Goal: Task Accomplishment & Management: Use online tool/utility

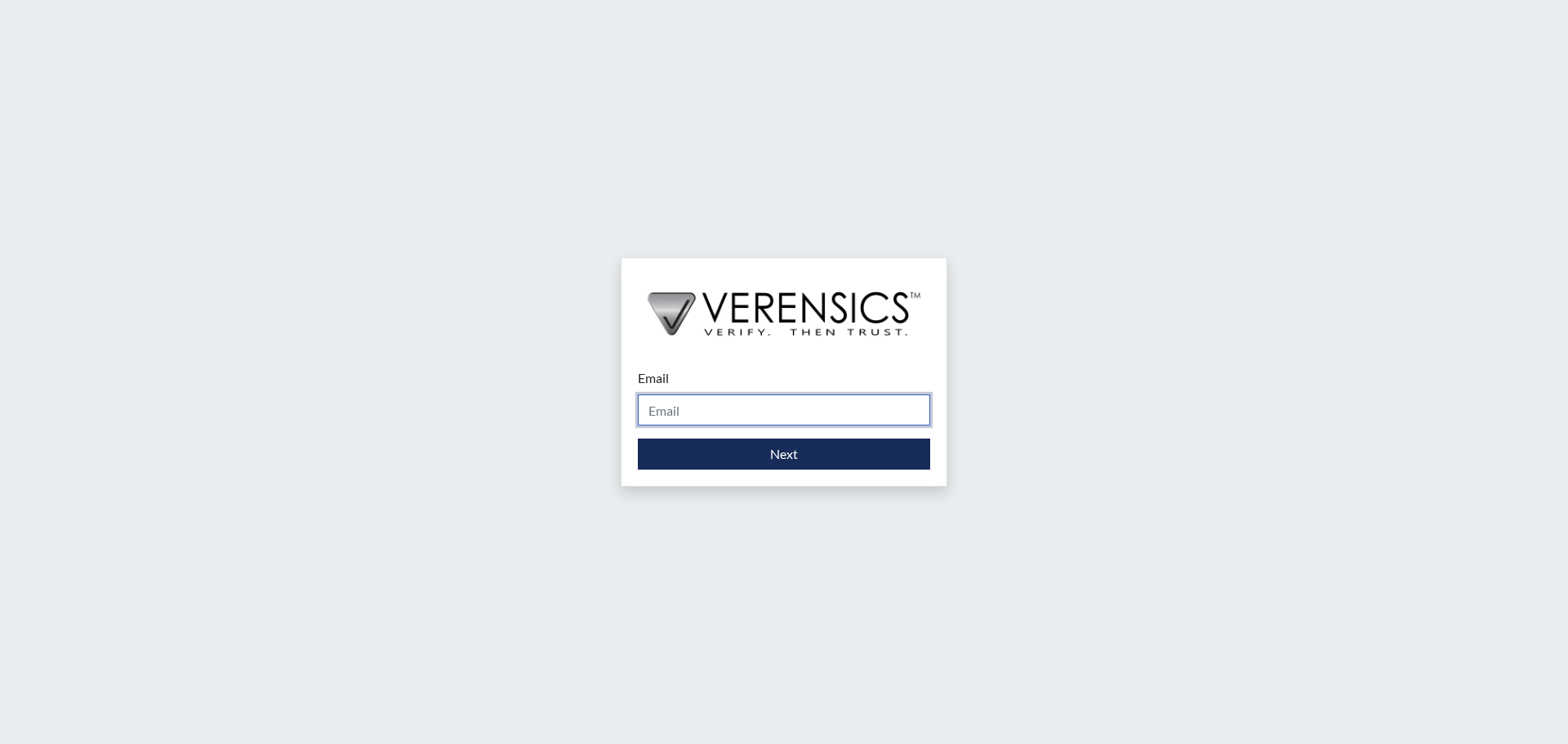
click at [763, 407] on input "Email" at bounding box center [784, 410] width 292 height 31
type input "[PERSON_NAME][EMAIL_ADDRESS][DOMAIN_NAME]"
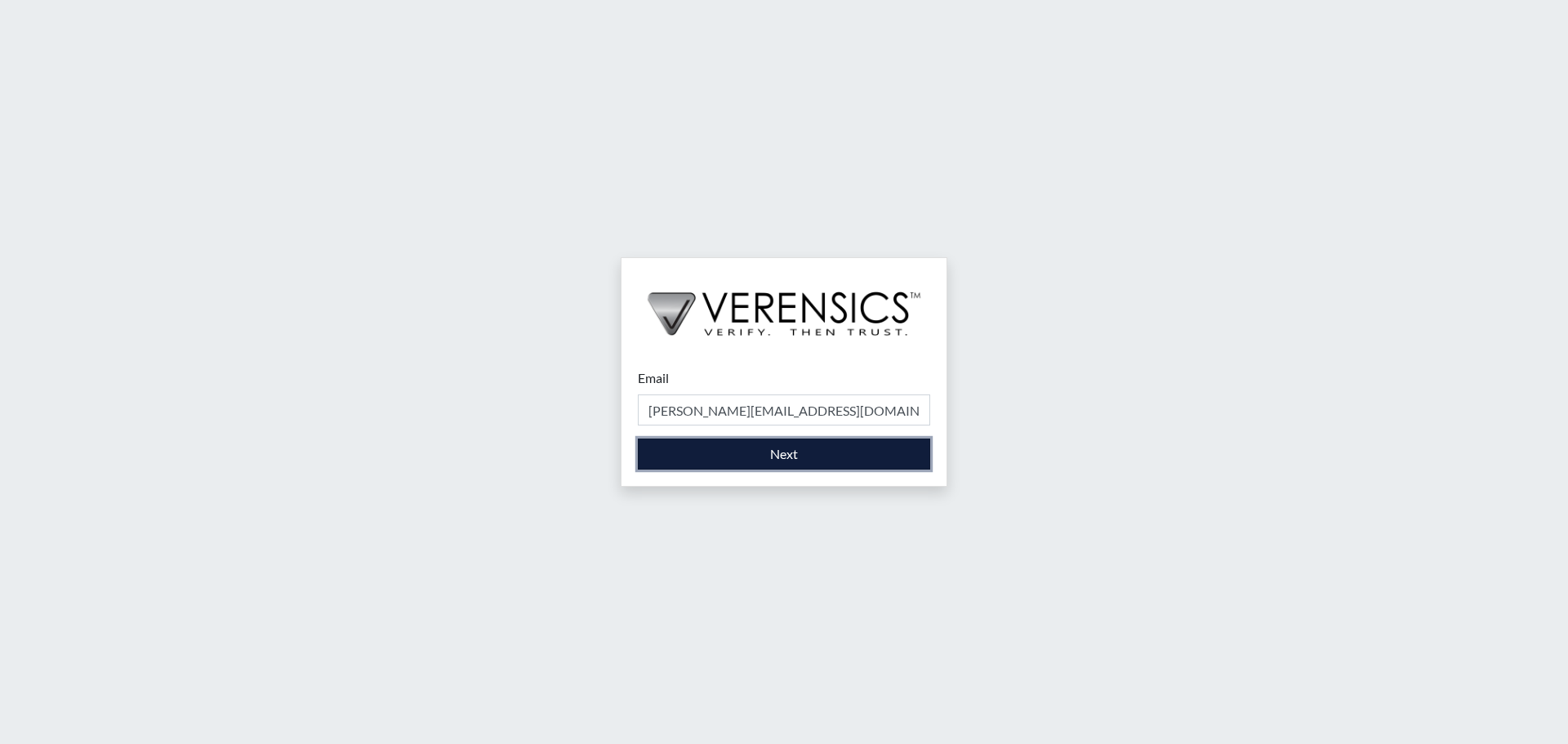
click at [783, 453] on button "Next" at bounding box center [784, 454] width 292 height 31
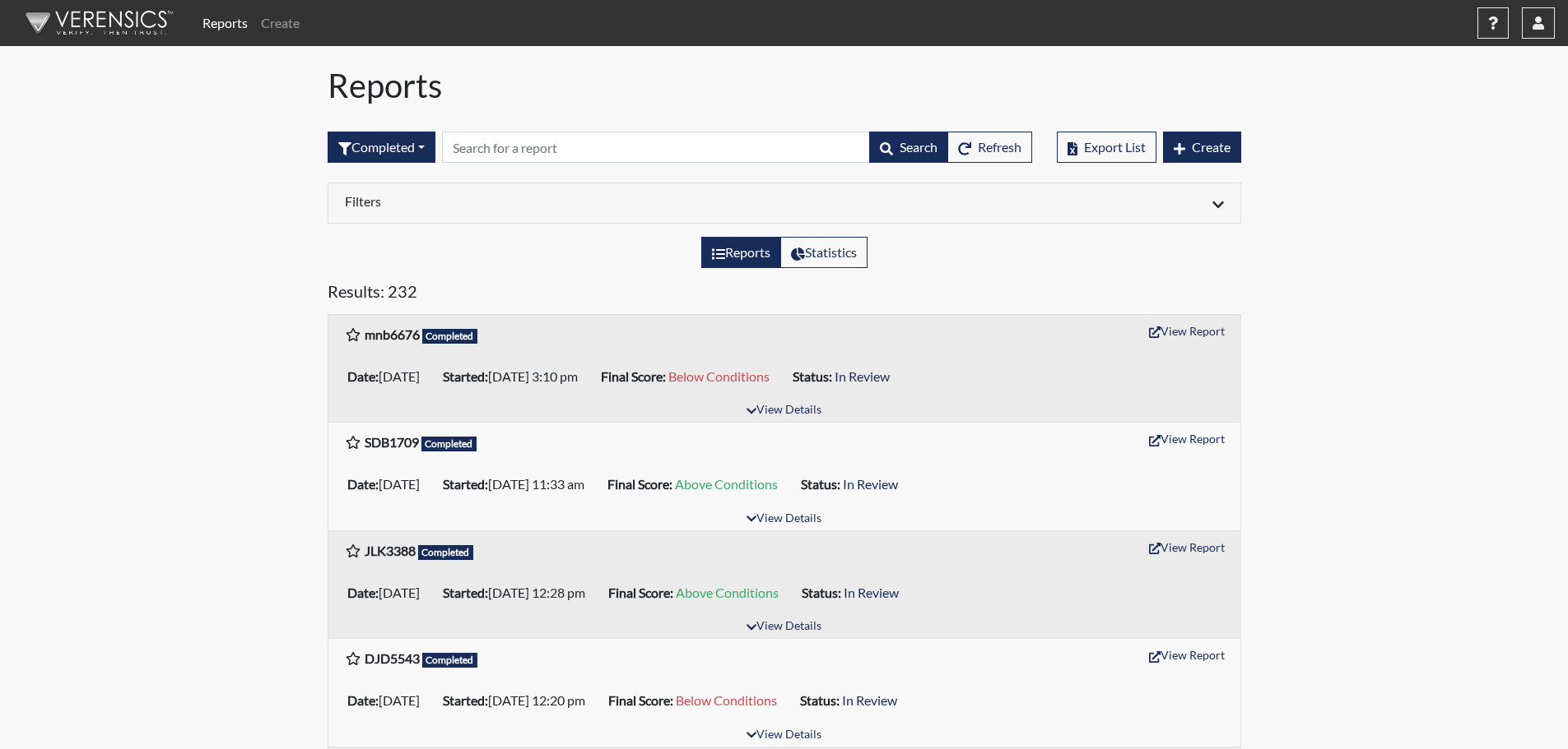
drag, startPoint x: 1363, startPoint y: 303, endPoint x: 1527, endPoint y: 341, distance: 168.3
click at [1179, 330] on button "View Report" at bounding box center [1187, 330] width 90 height 26
click at [1535, 27] on icon "button" at bounding box center [1538, 23] width 12 height 13
click at [1424, 220] on link "Sign Out" at bounding box center [1373, 207] width 360 height 26
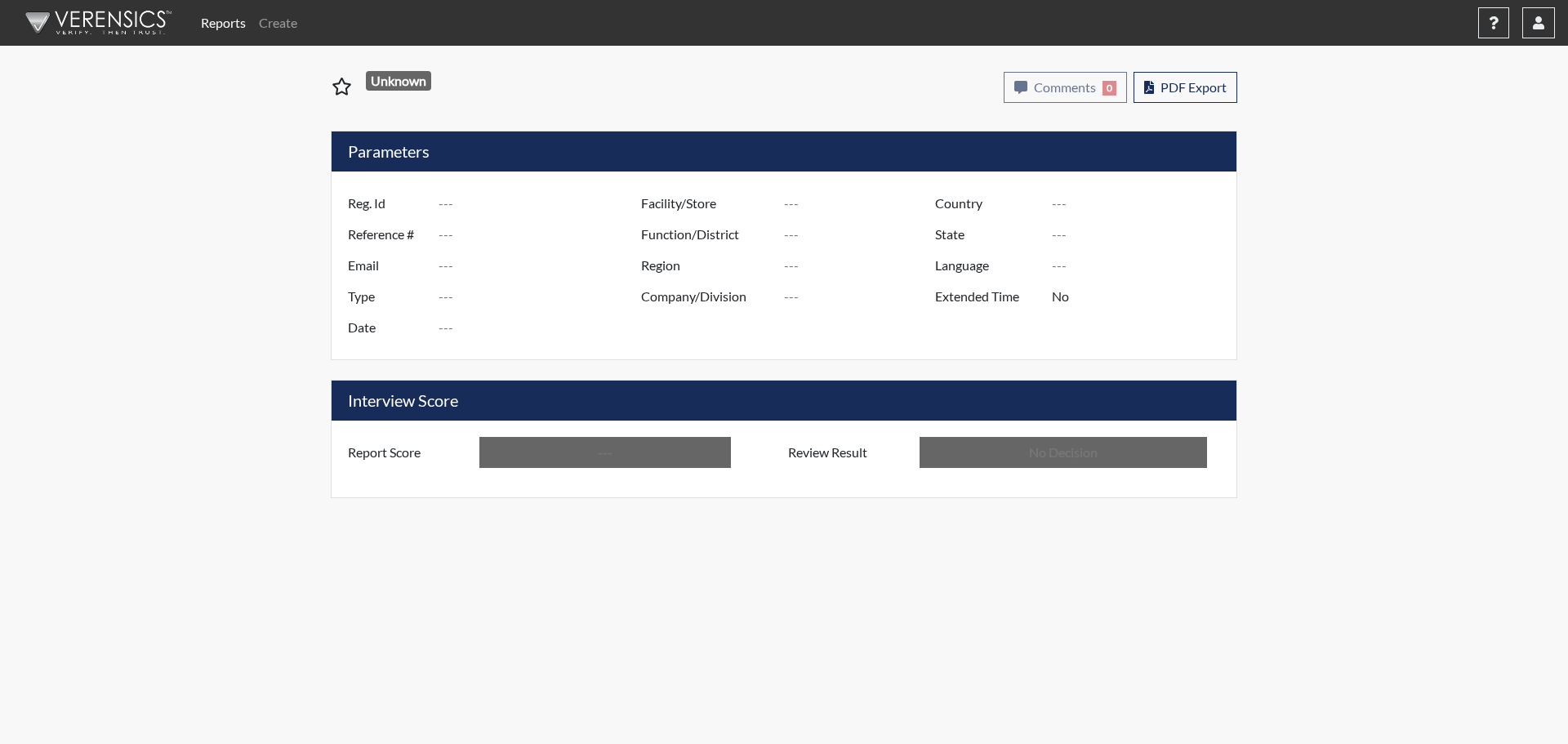
type input "mnb6676"
type input "51086"
type input "---"
type input "Corrections Pre-Employment"
type input "Sep 3, 2025"
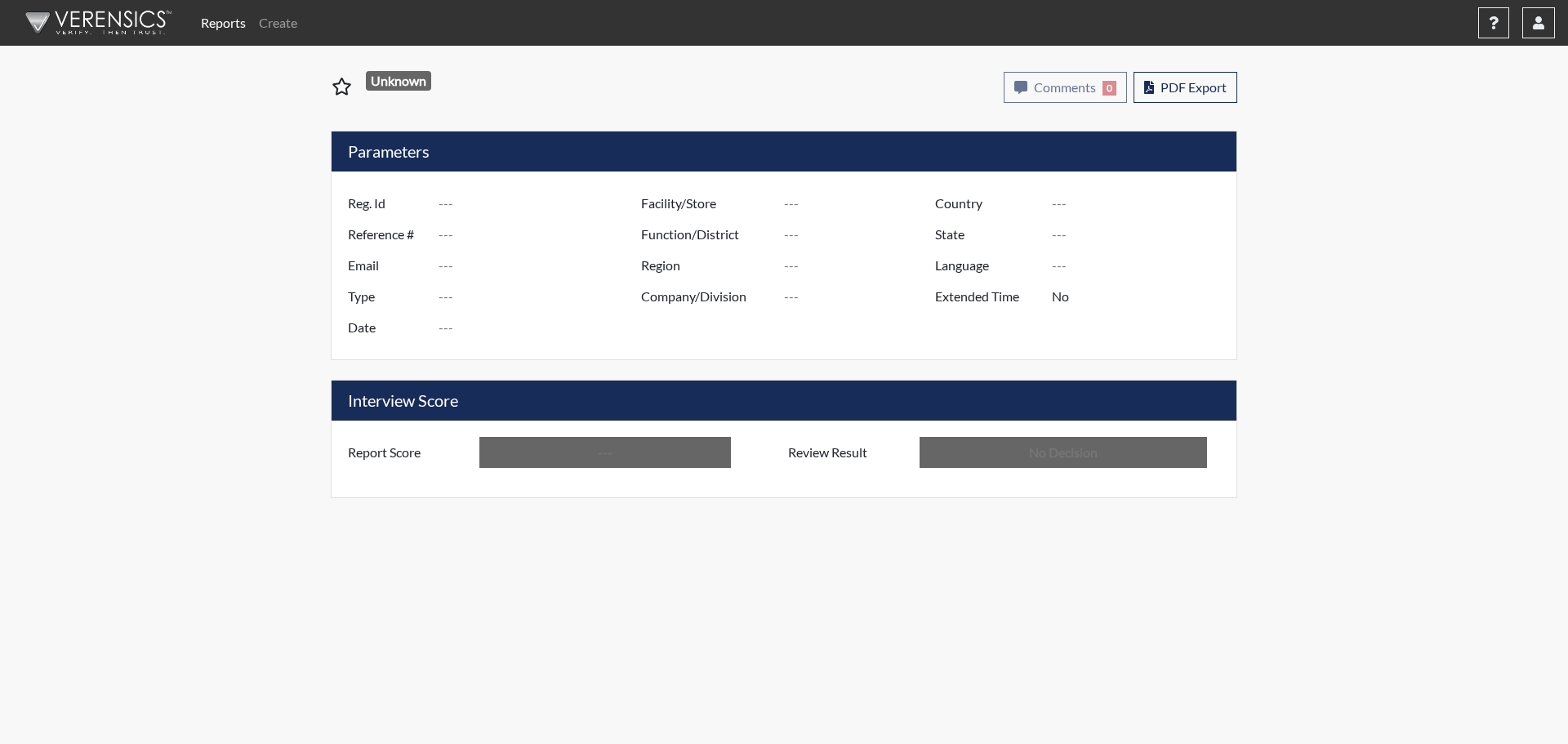
type input "[PERSON_NAME]"
type input "[GEOGRAPHIC_DATA]"
type input "[US_STATE]"
type input "English"
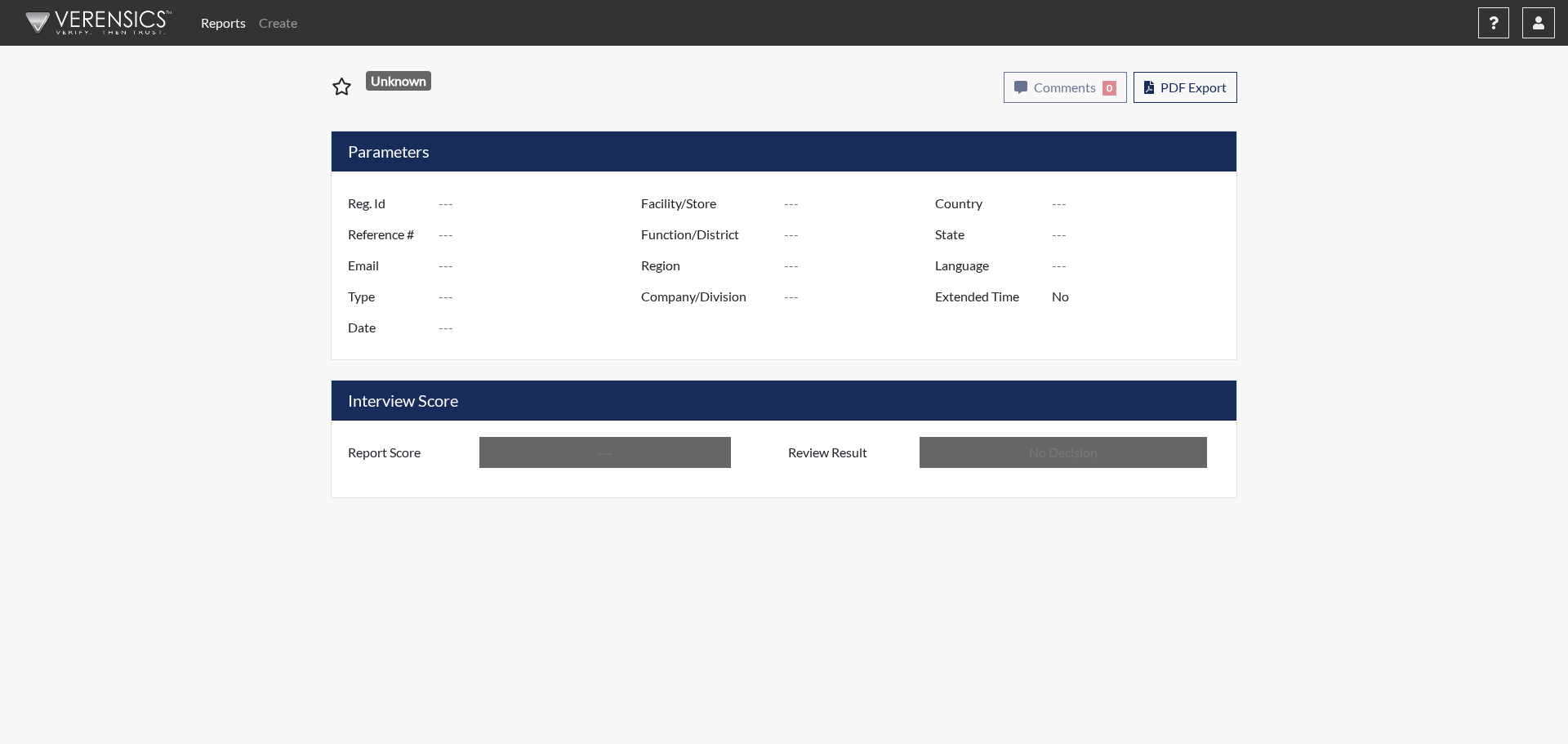
type input "Below Conditions"
type input "In Review"
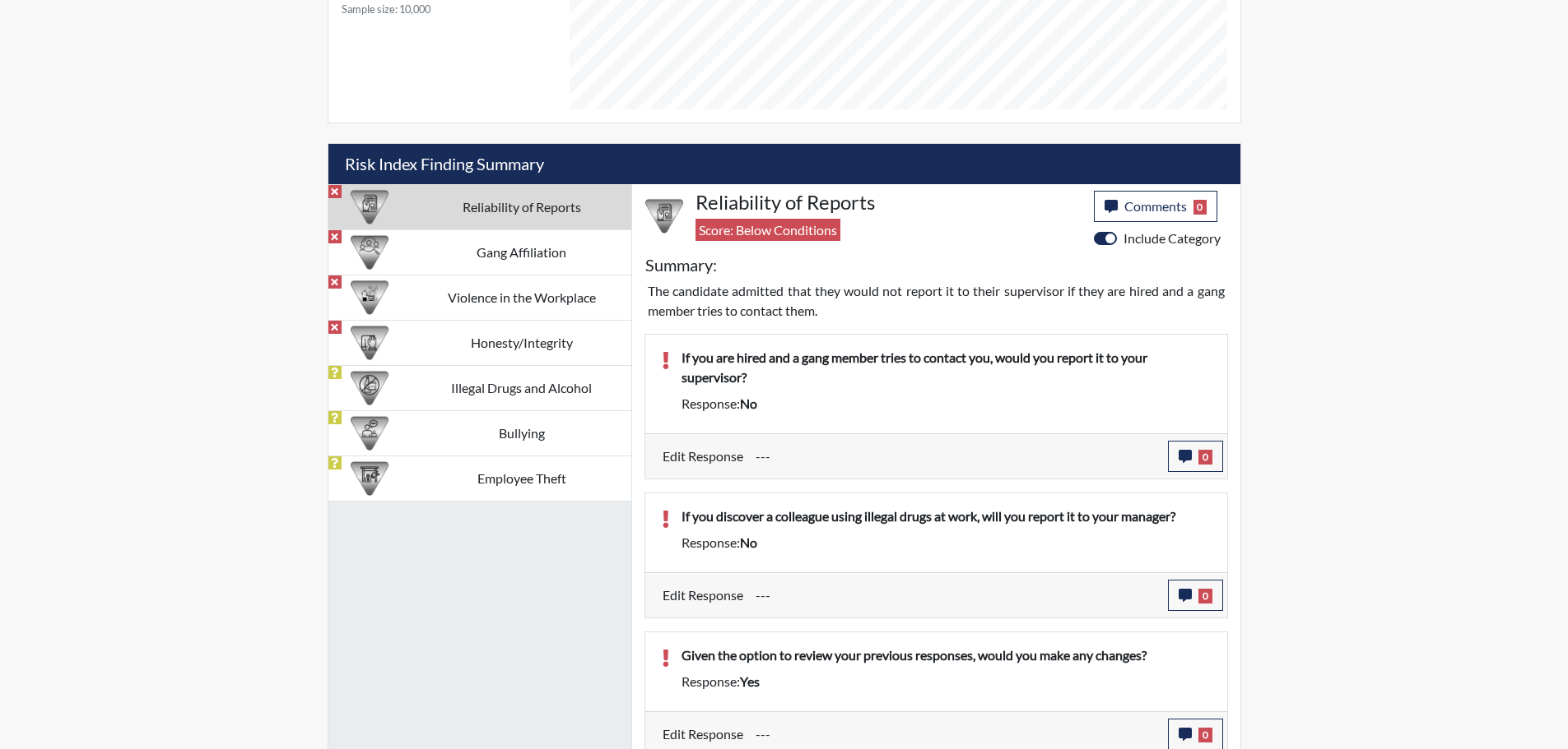
scroll to position [787, 0]
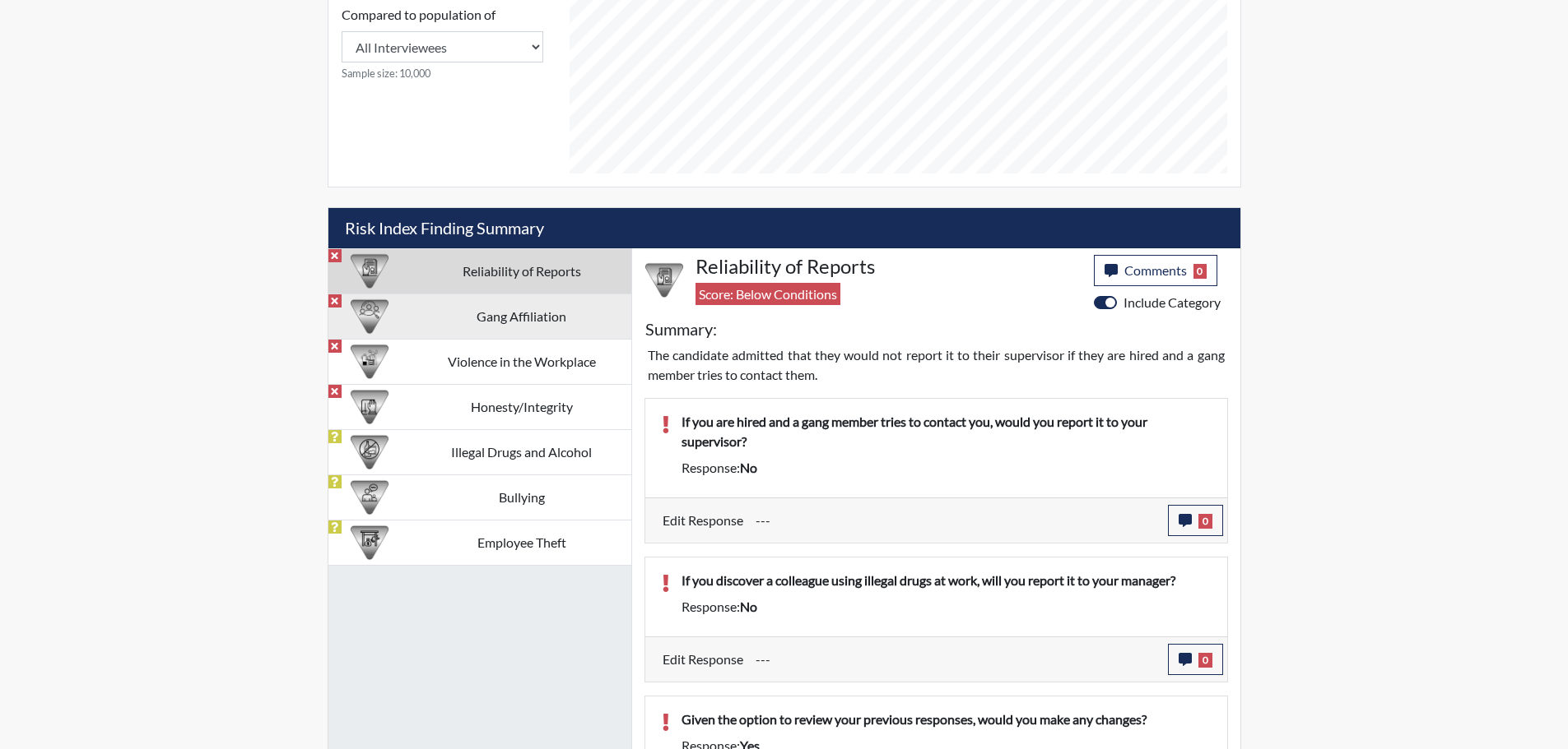
click at [480, 323] on td "Gang Affiliation" at bounding box center [520, 315] width 219 height 45
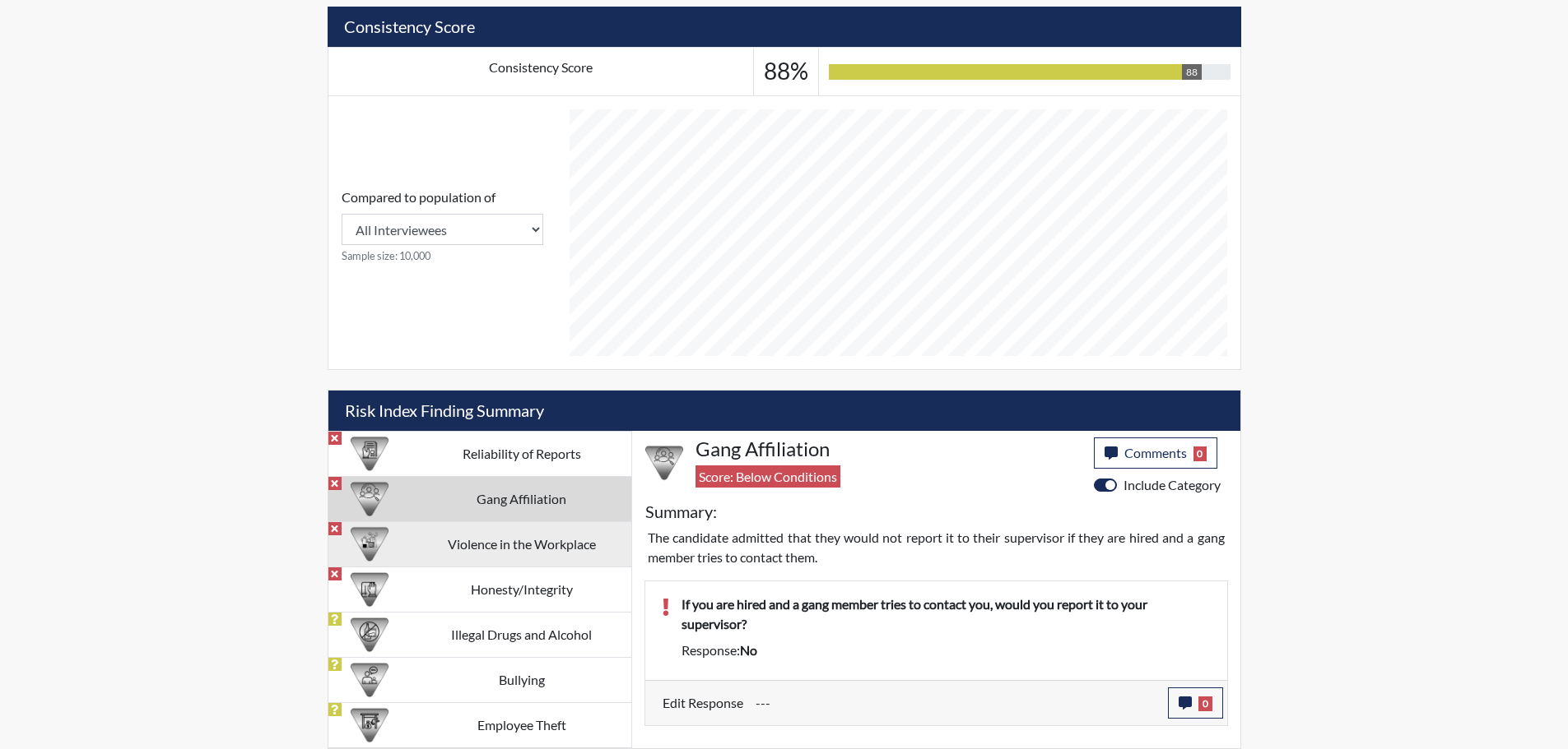
click at [535, 543] on td "Violence in the Workplace" at bounding box center [520, 543] width 219 height 45
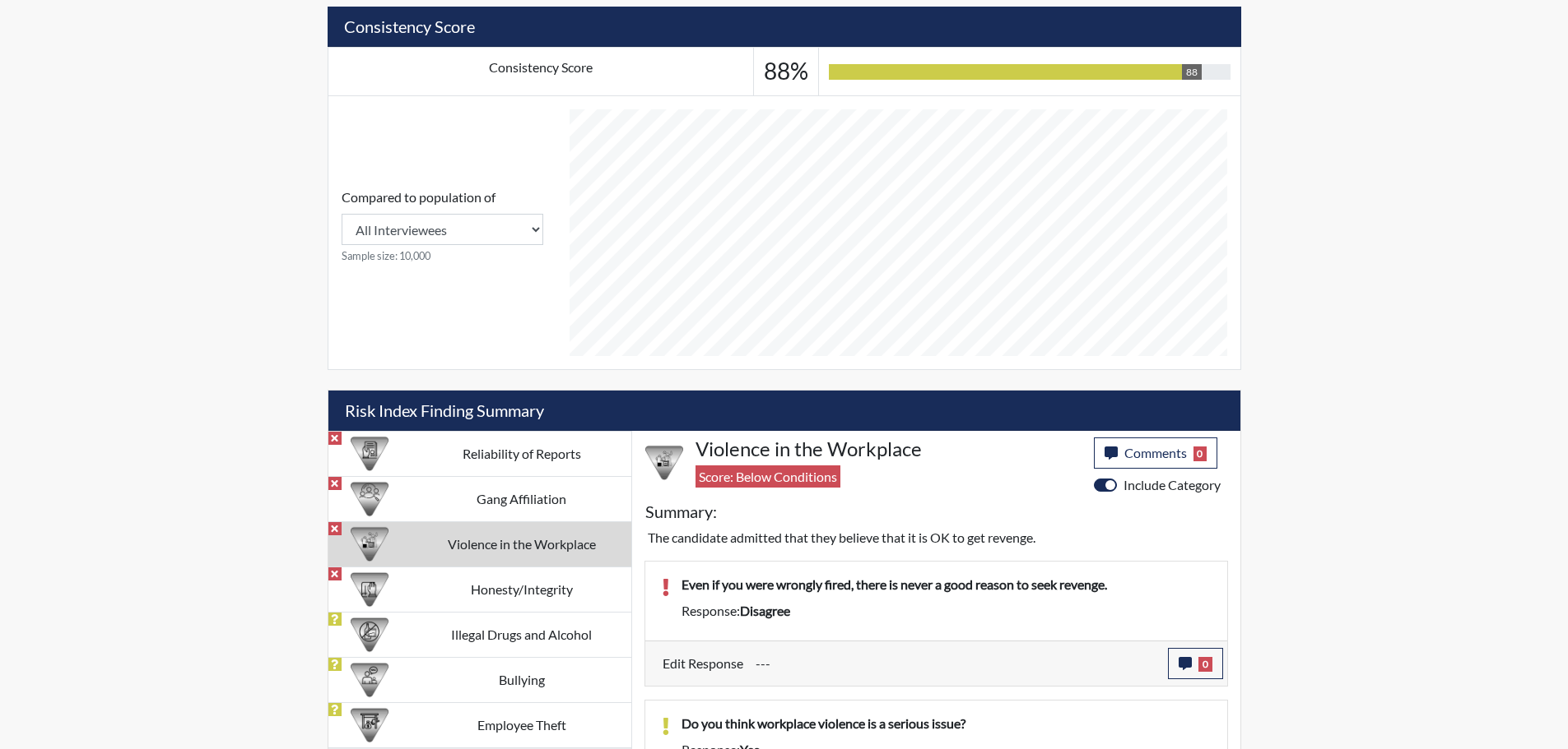
scroll to position [717, 0]
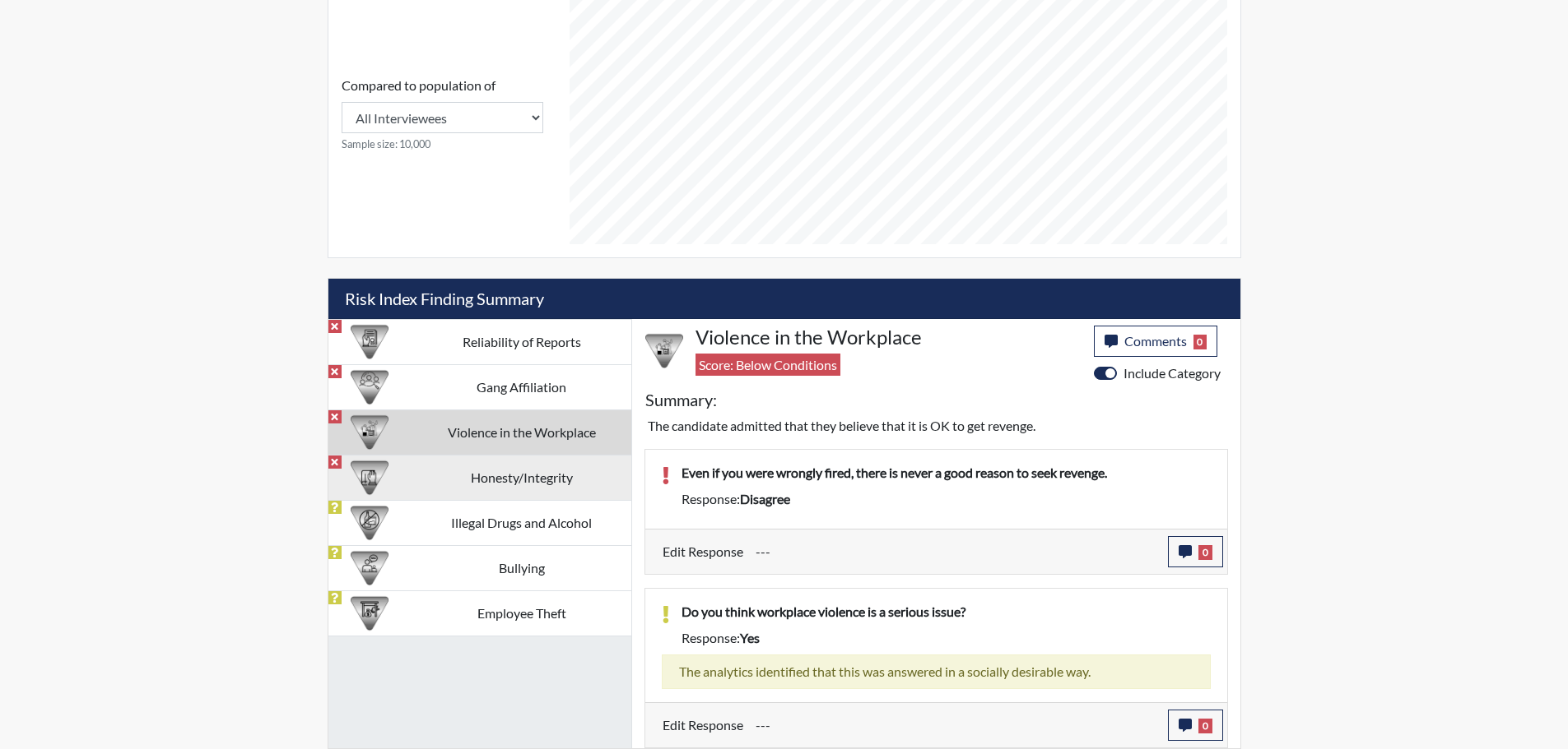
click at [537, 485] on td "Honesty/Integrity" at bounding box center [520, 477] width 219 height 45
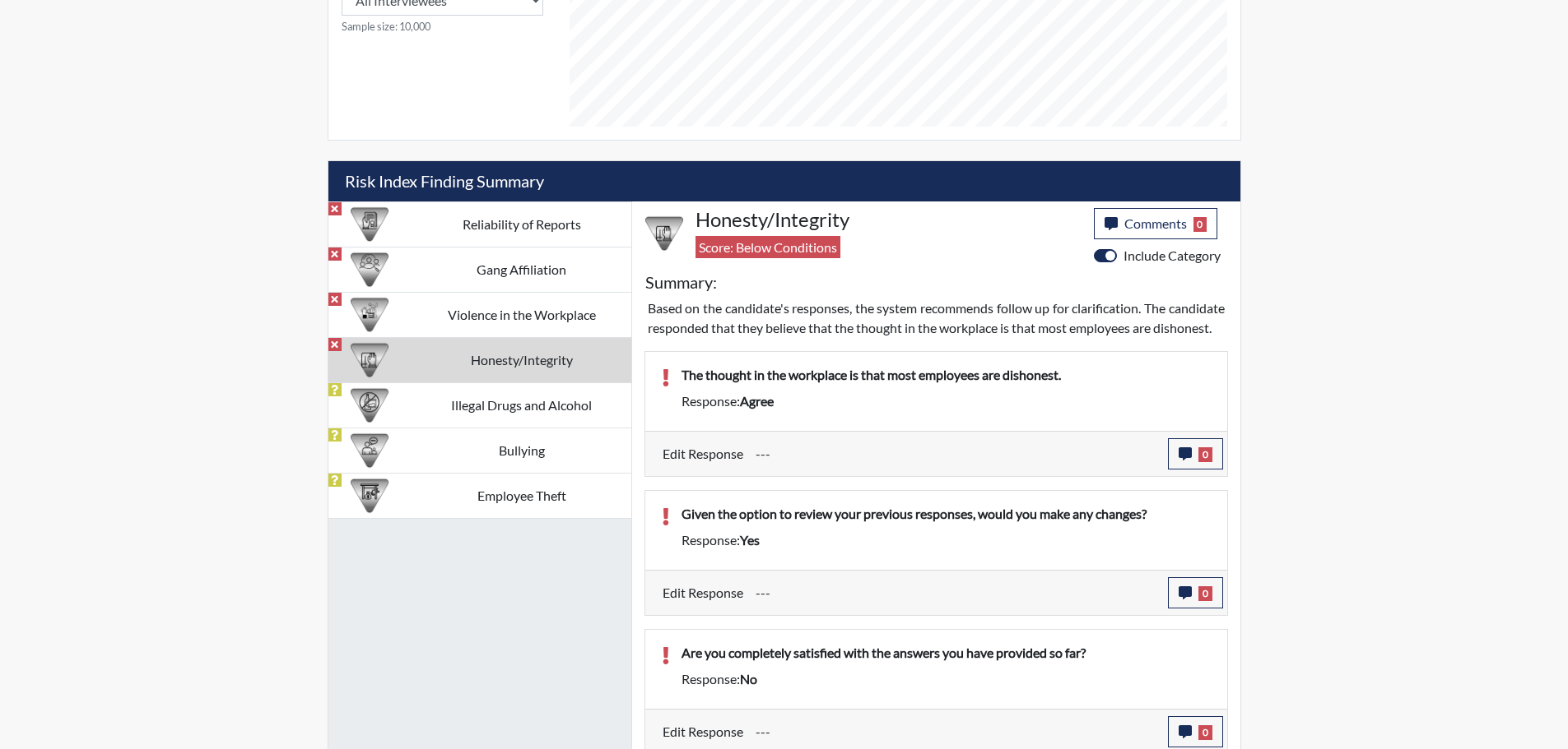
scroll to position [917, 0]
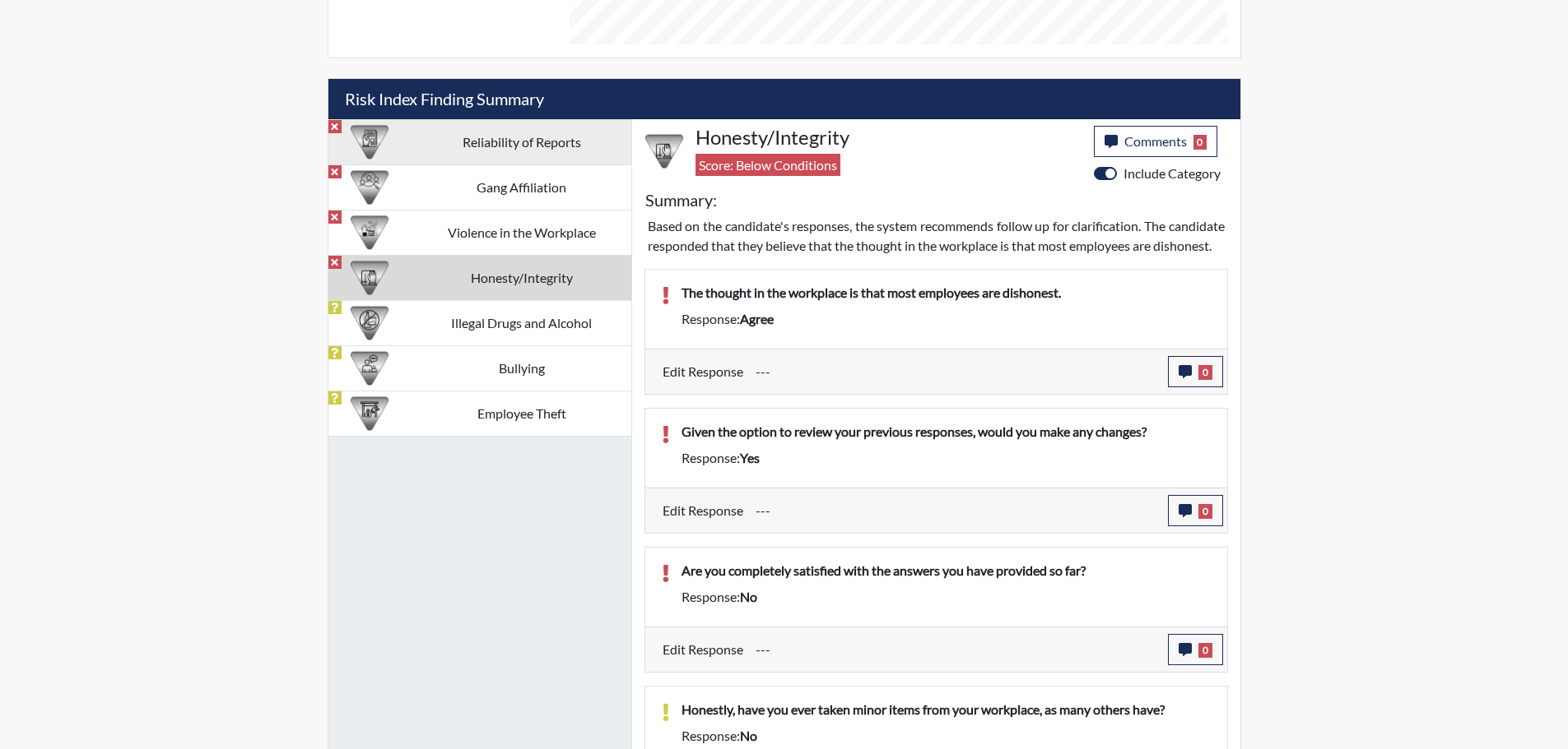
click at [480, 143] on td "Reliability of Reports" at bounding box center [520, 141] width 219 height 45
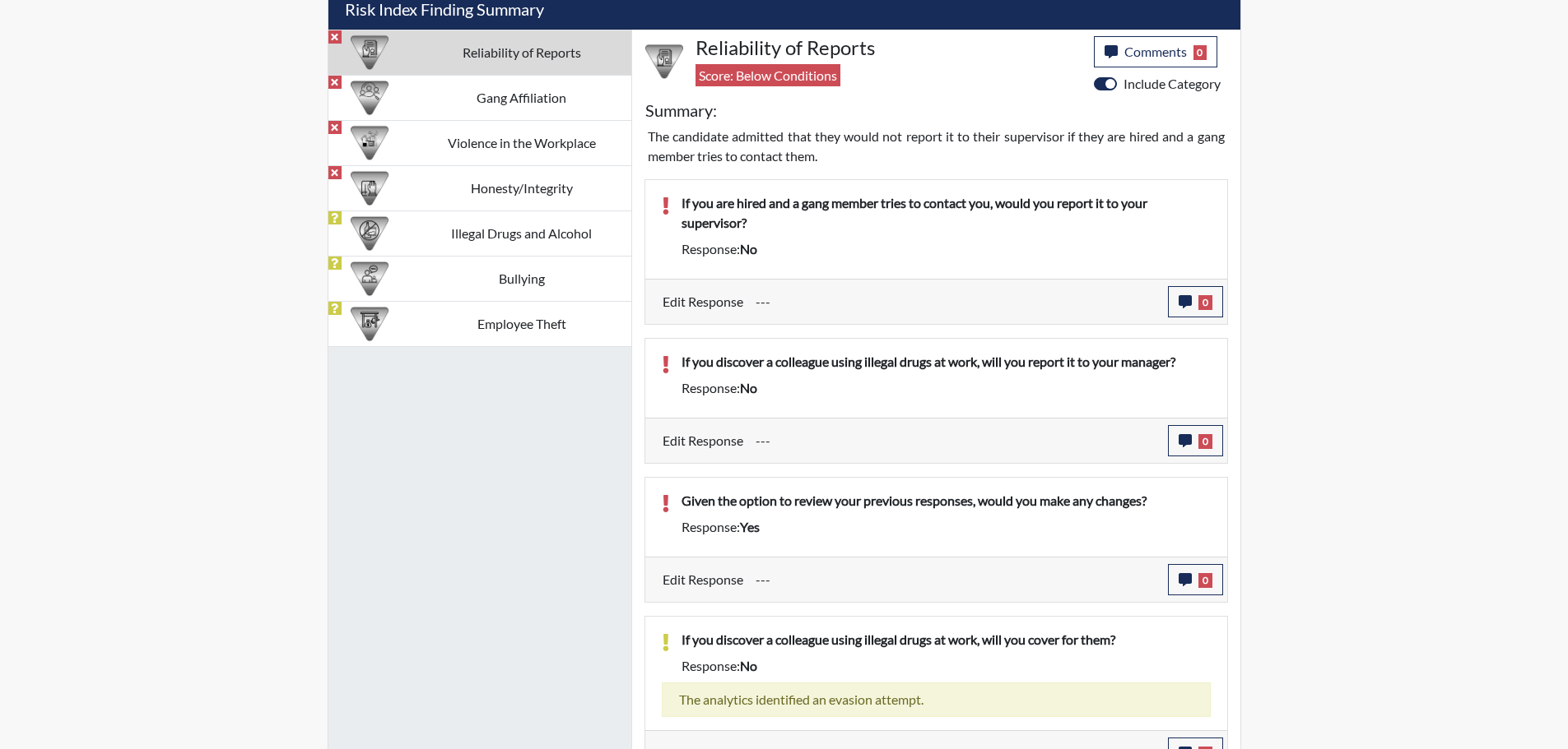
scroll to position [1034, 0]
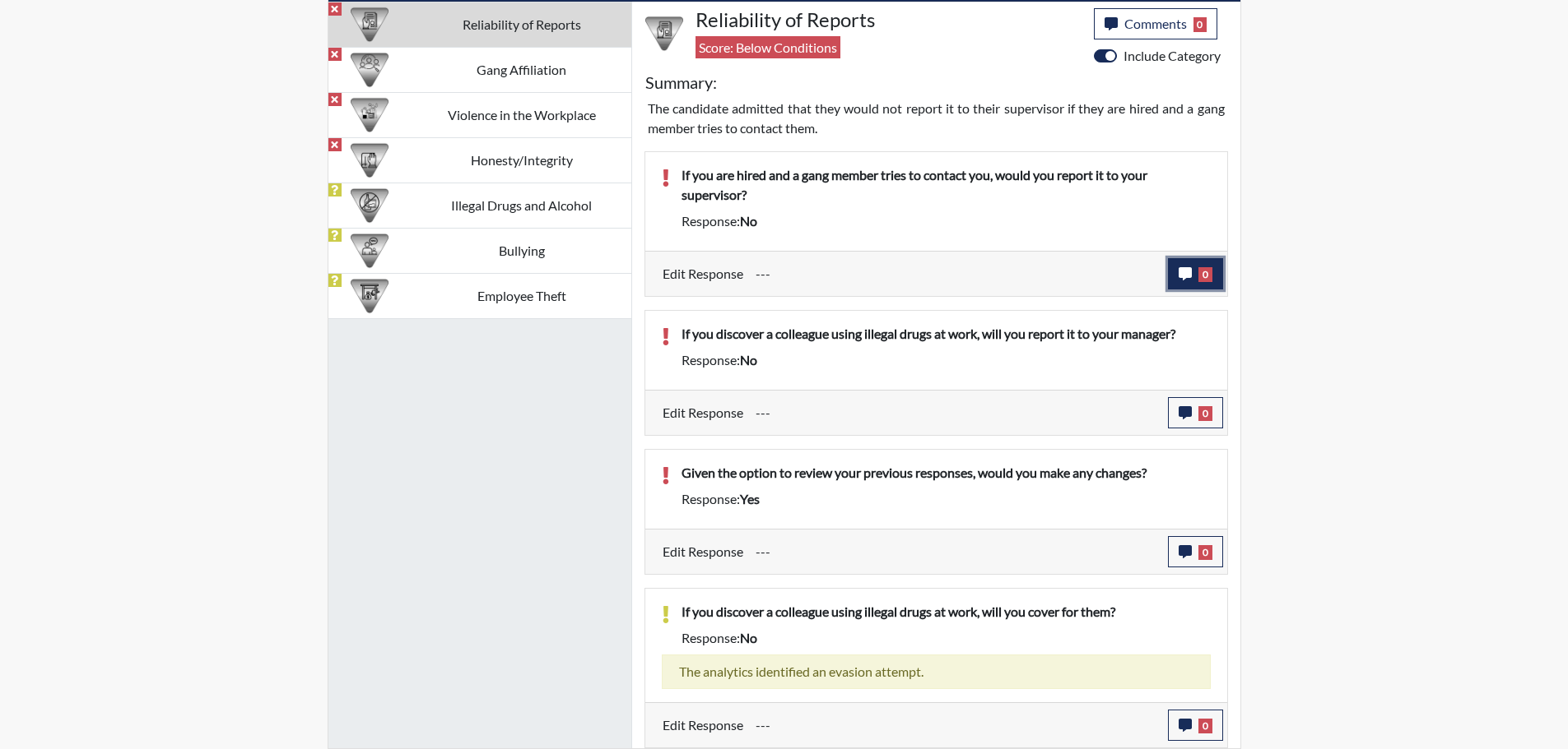
click at [1198, 281] on span "0" at bounding box center [1205, 274] width 14 height 14
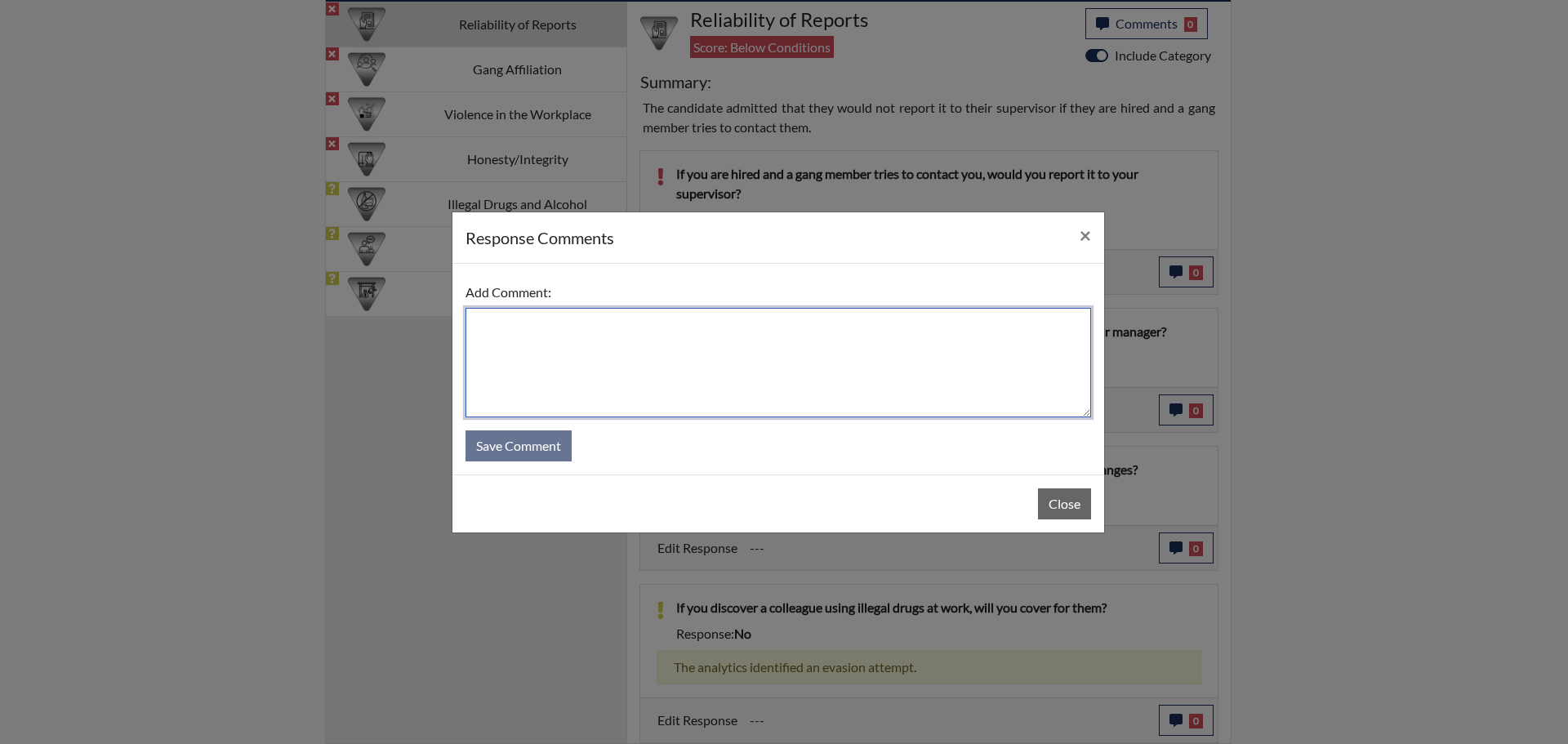
click at [546, 323] on textarea at bounding box center [778, 362] width 626 height 109
type textarea "applicant stated "yes" . She said it was an accident."
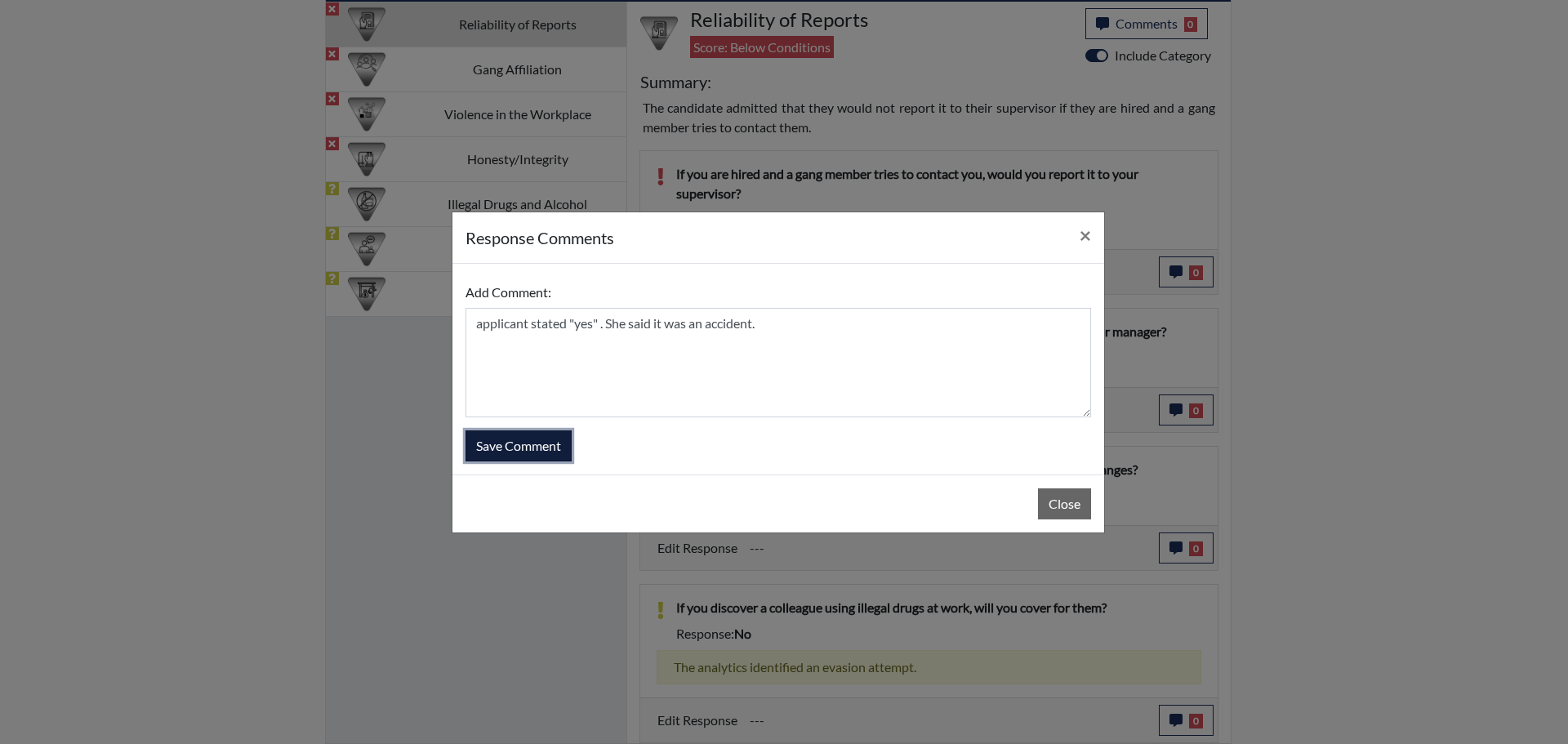
click at [559, 441] on button "Save Comment" at bounding box center [519, 445] width 107 height 31
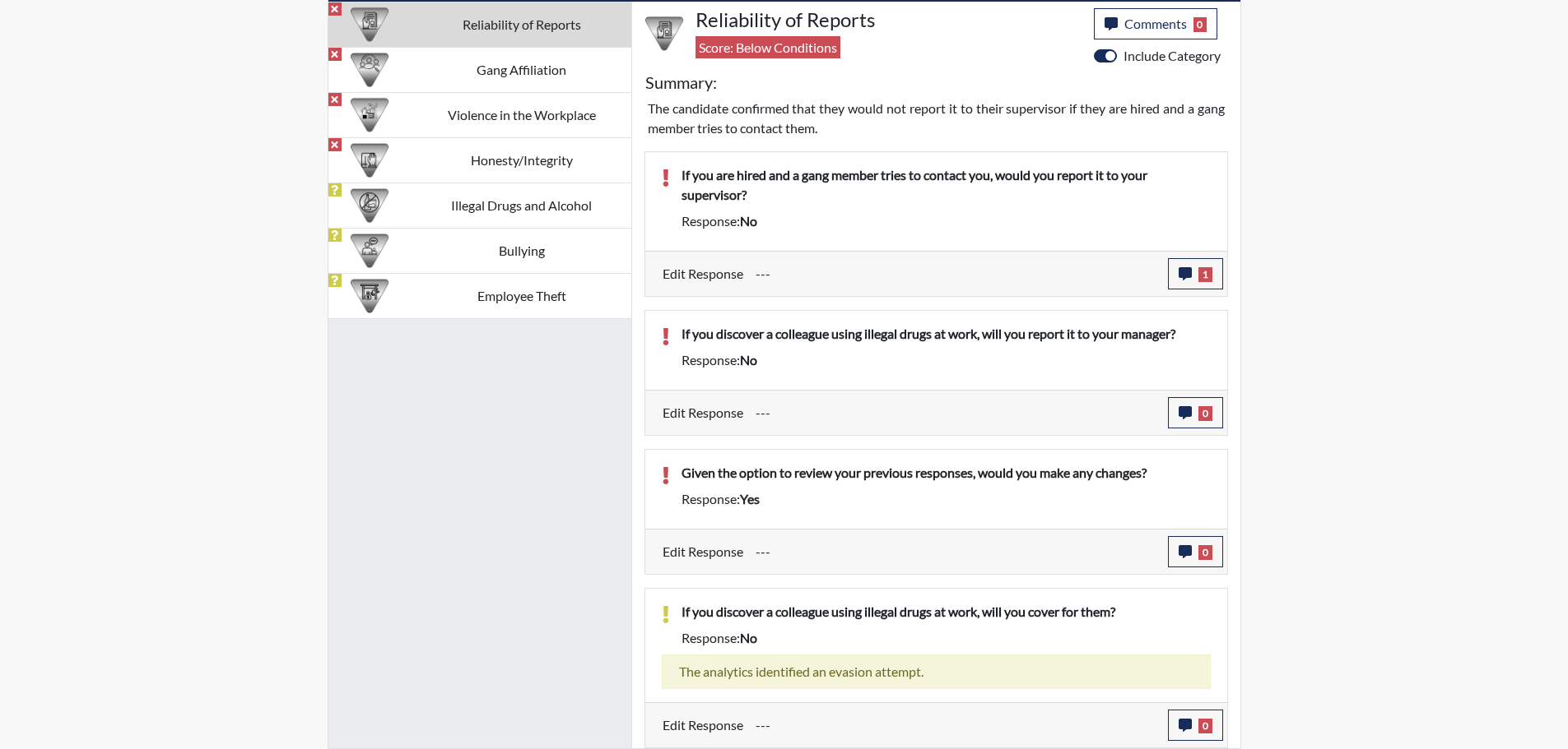
scroll to position [273, 683]
click at [1207, 410] on span "0" at bounding box center [1205, 413] width 14 height 14
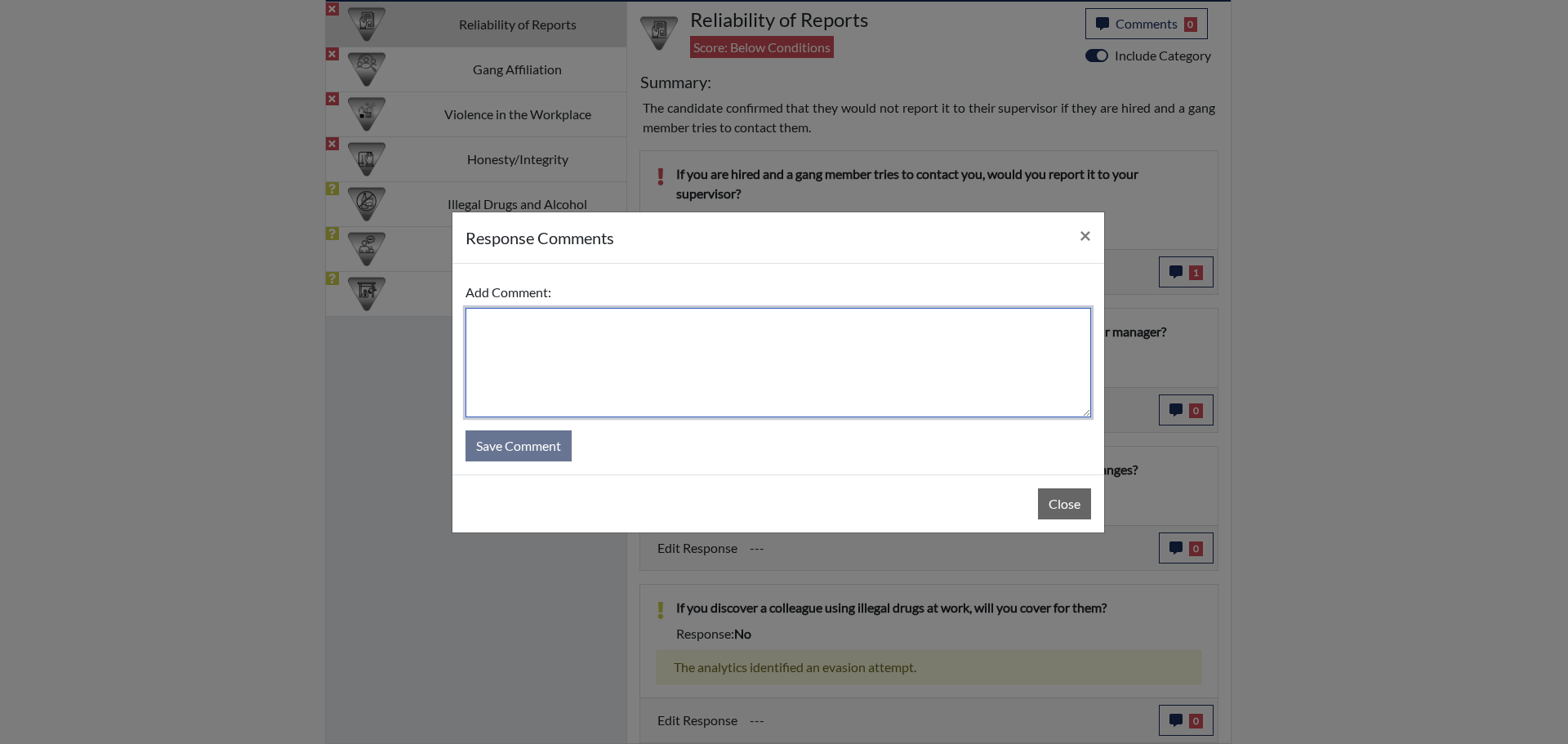
click at [676, 326] on textarea at bounding box center [778, 362] width 626 height 109
type textarea "applicant stated "yes", and said she misread the question"
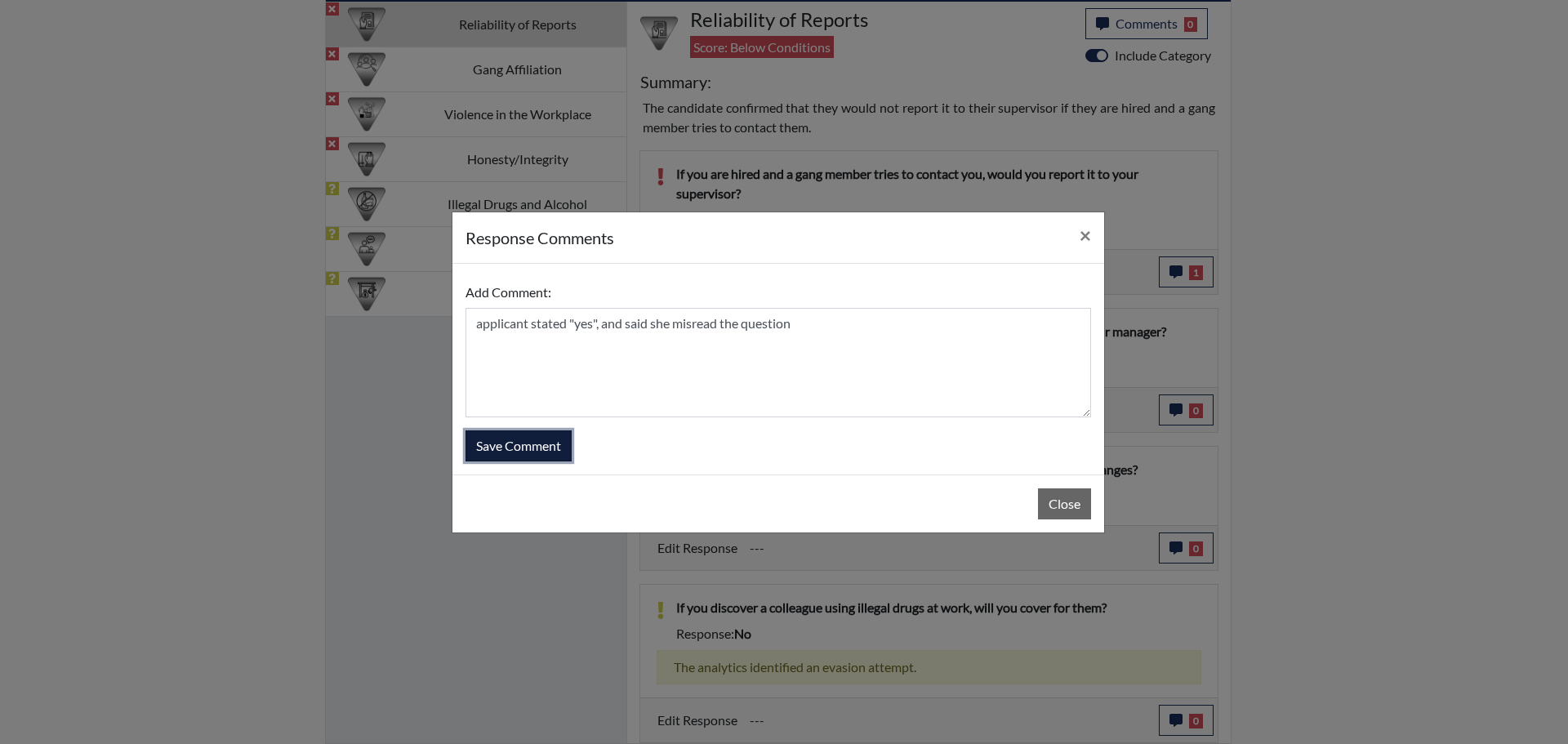
click at [534, 447] on button "Save Comment" at bounding box center [519, 445] width 107 height 31
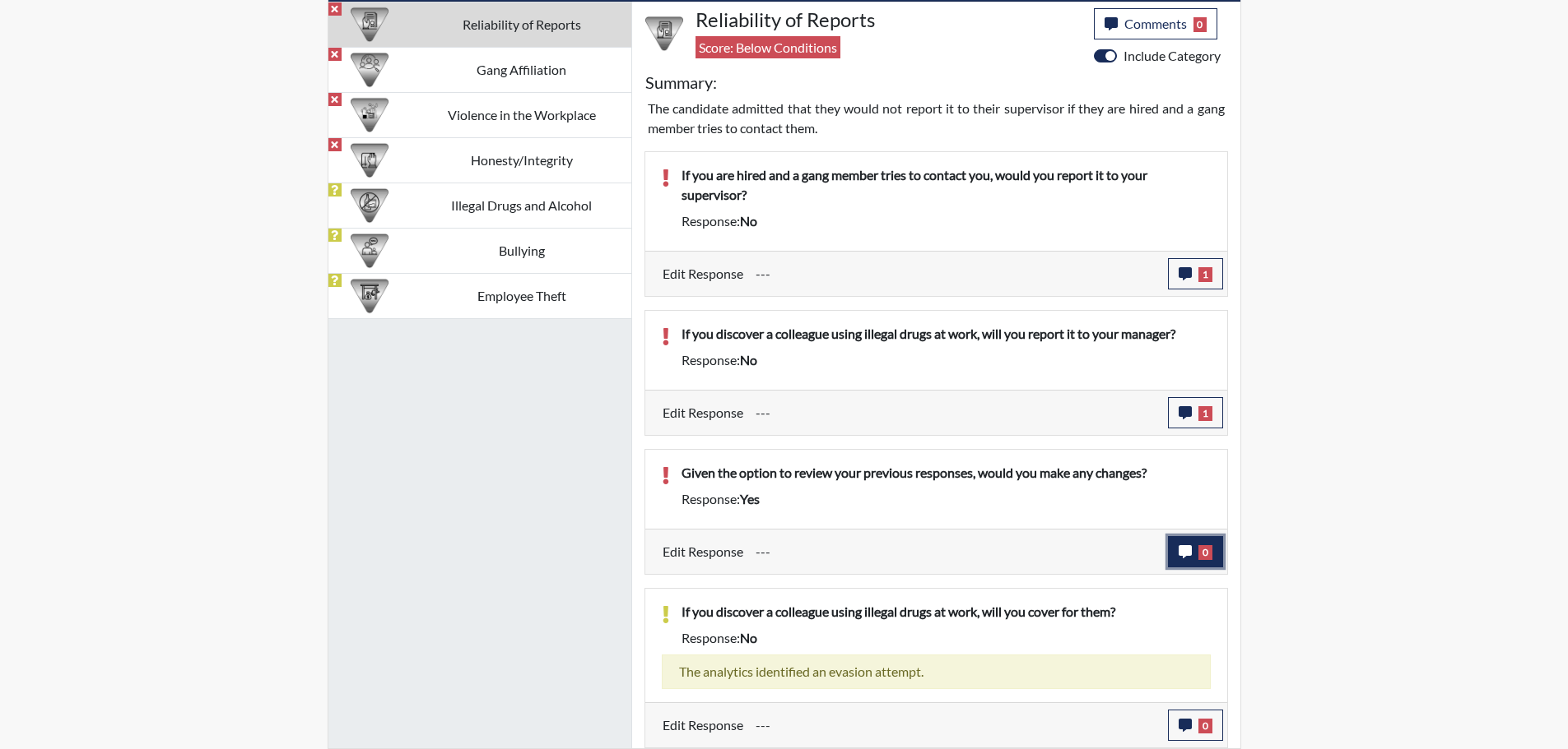
click at [1190, 551] on icon "button" at bounding box center [1185, 552] width 13 height 13
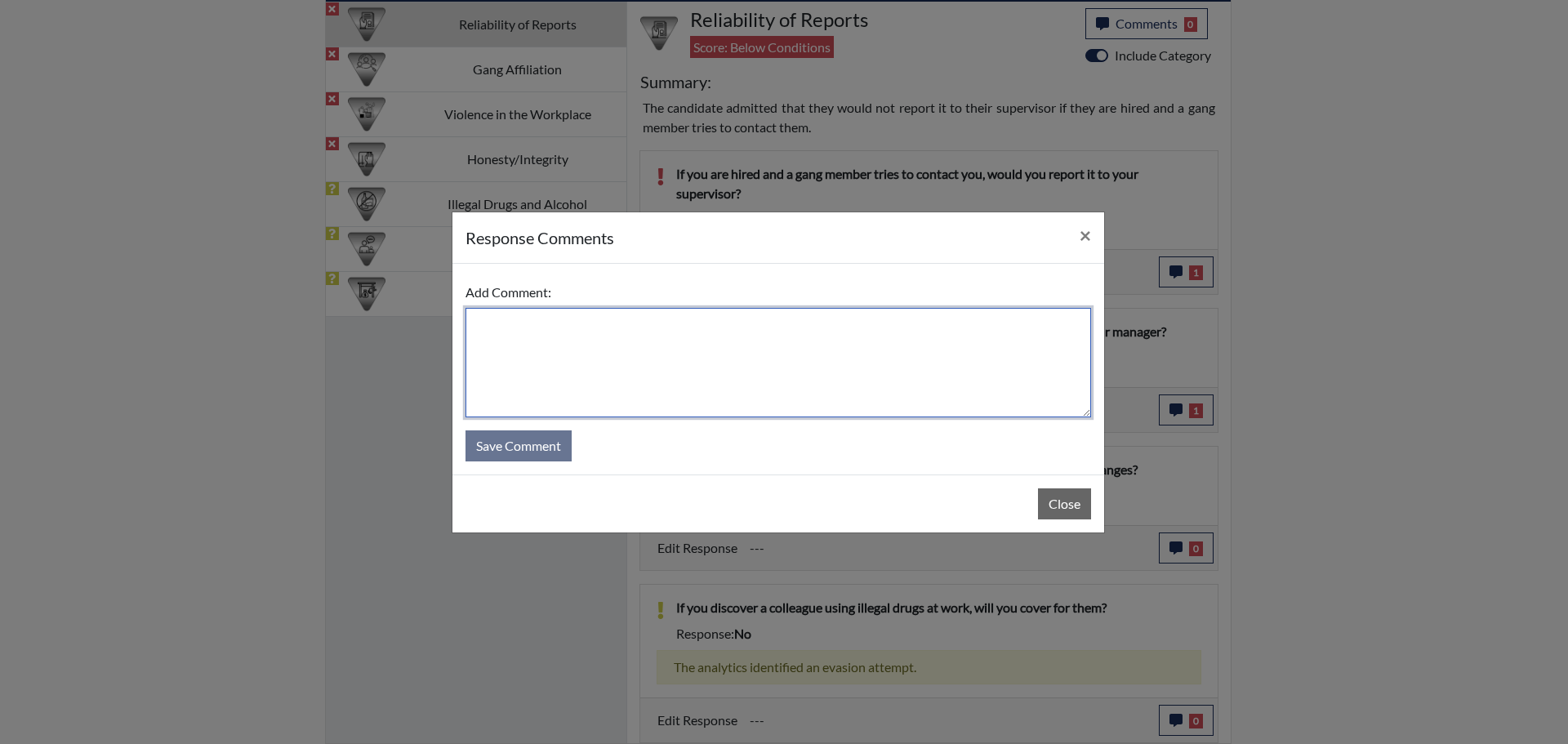
click at [563, 327] on textarea at bounding box center [778, 362] width 626 height 109
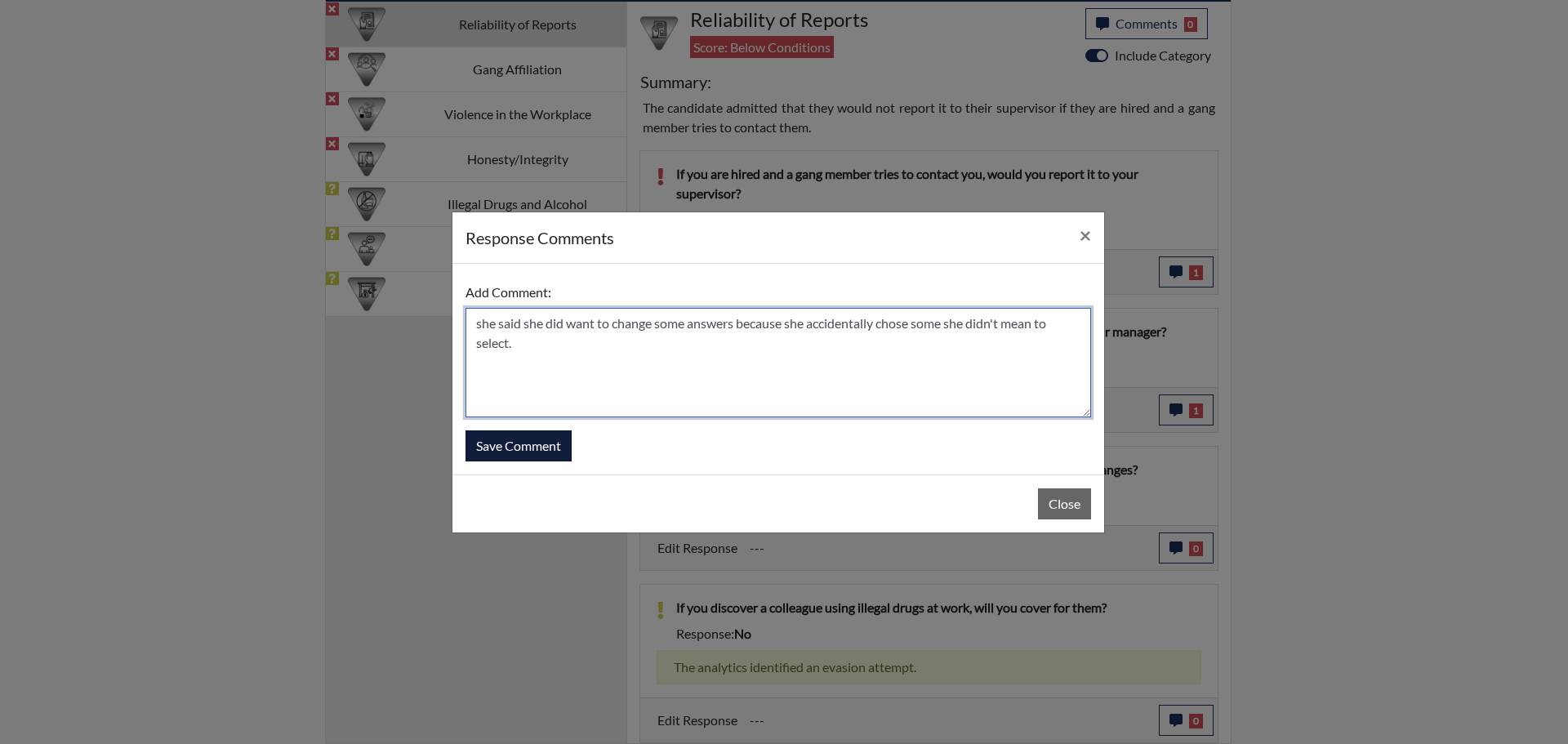
type textarea "she said she did want to change some answers because she accidentally chose som…"
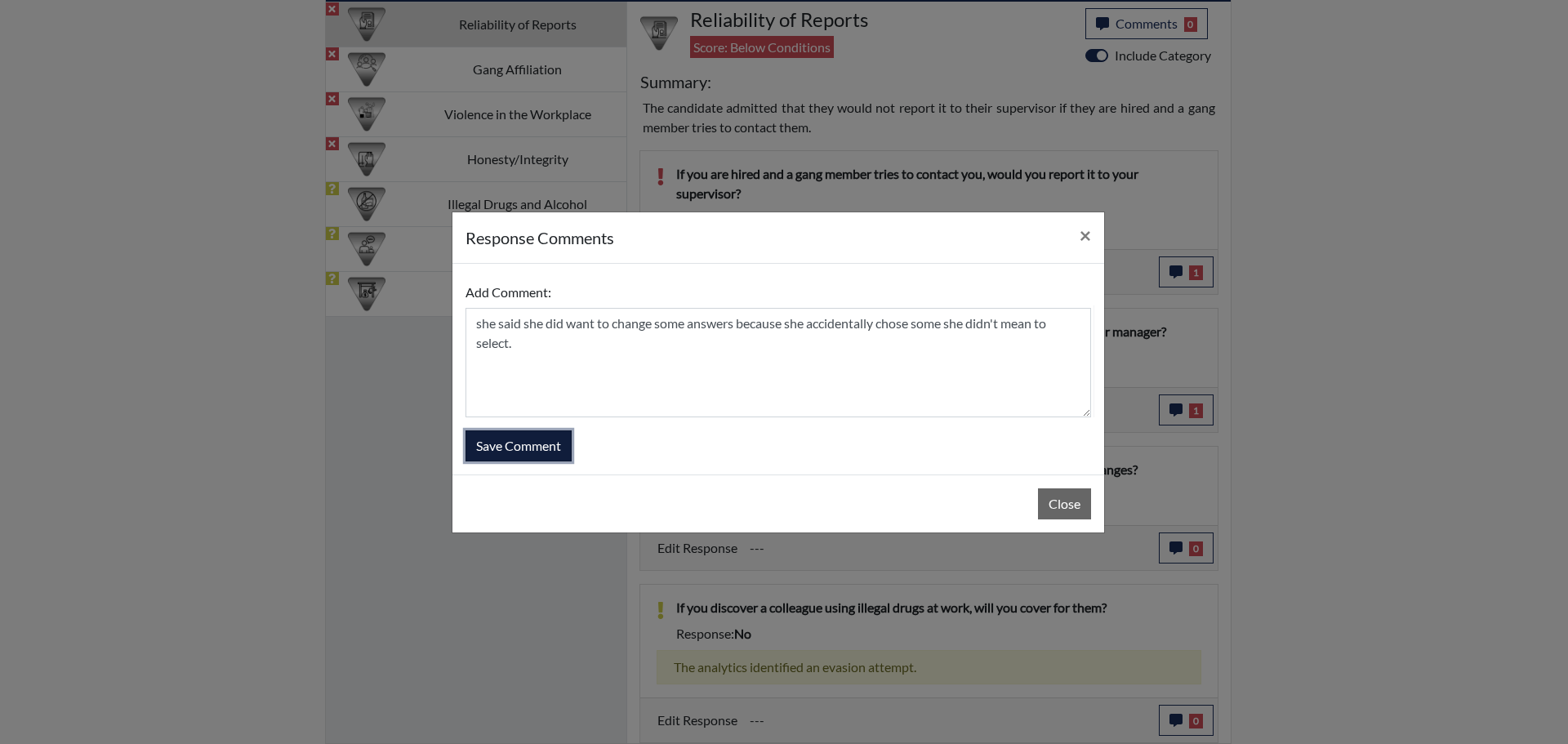
click at [536, 453] on button "Save Comment" at bounding box center [519, 445] width 107 height 31
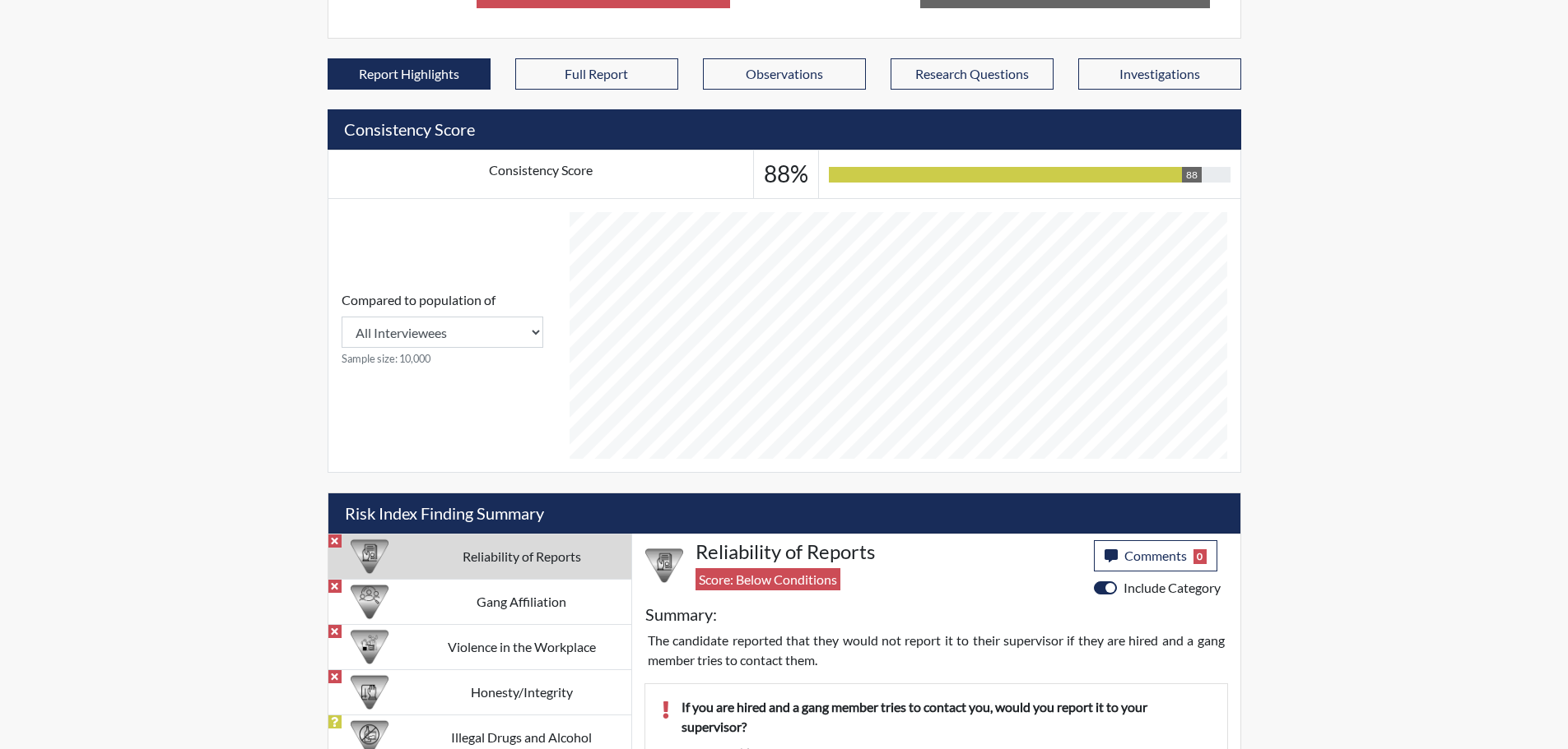
scroll to position [952, 0]
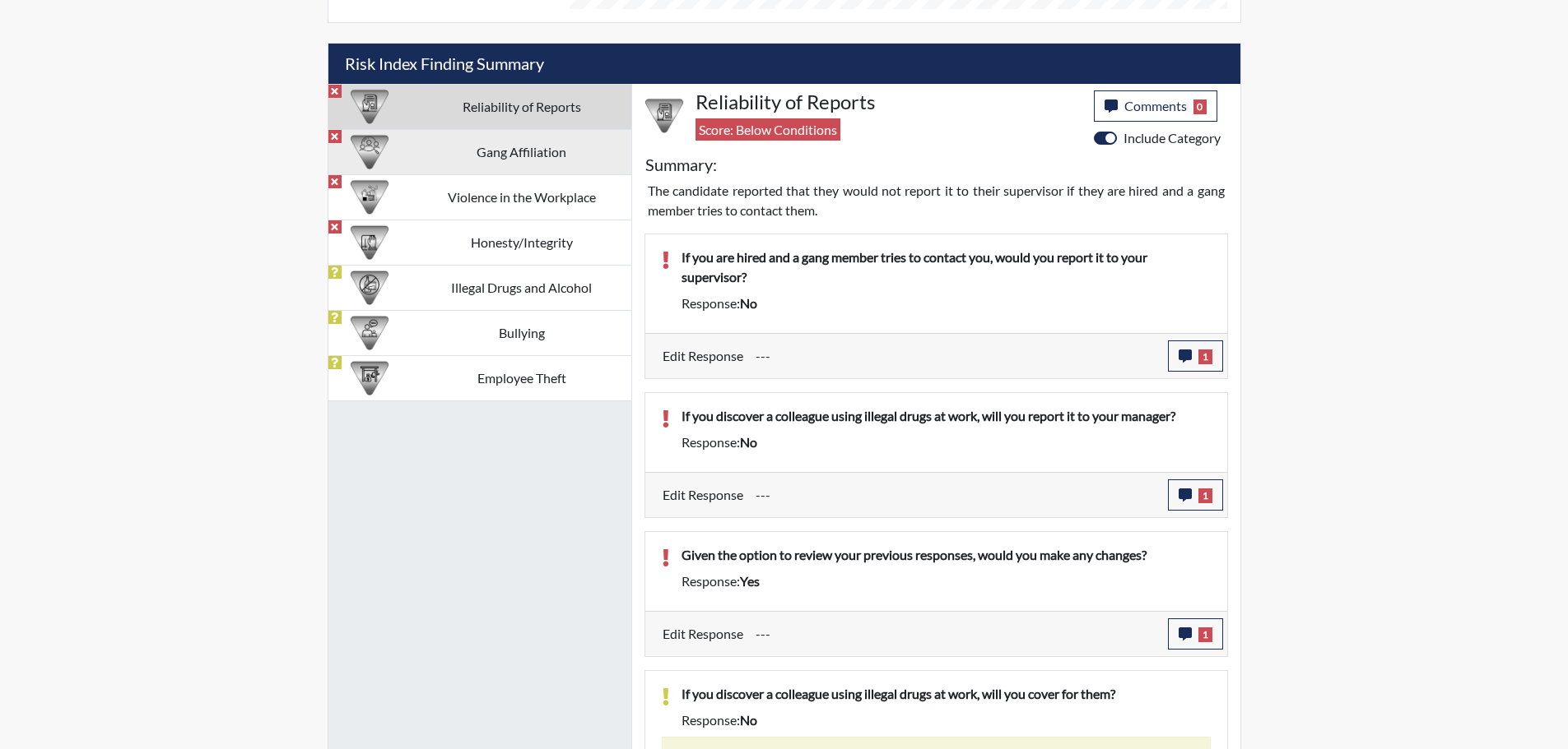
click at [526, 155] on td "Gang Affiliation" at bounding box center [520, 151] width 219 height 45
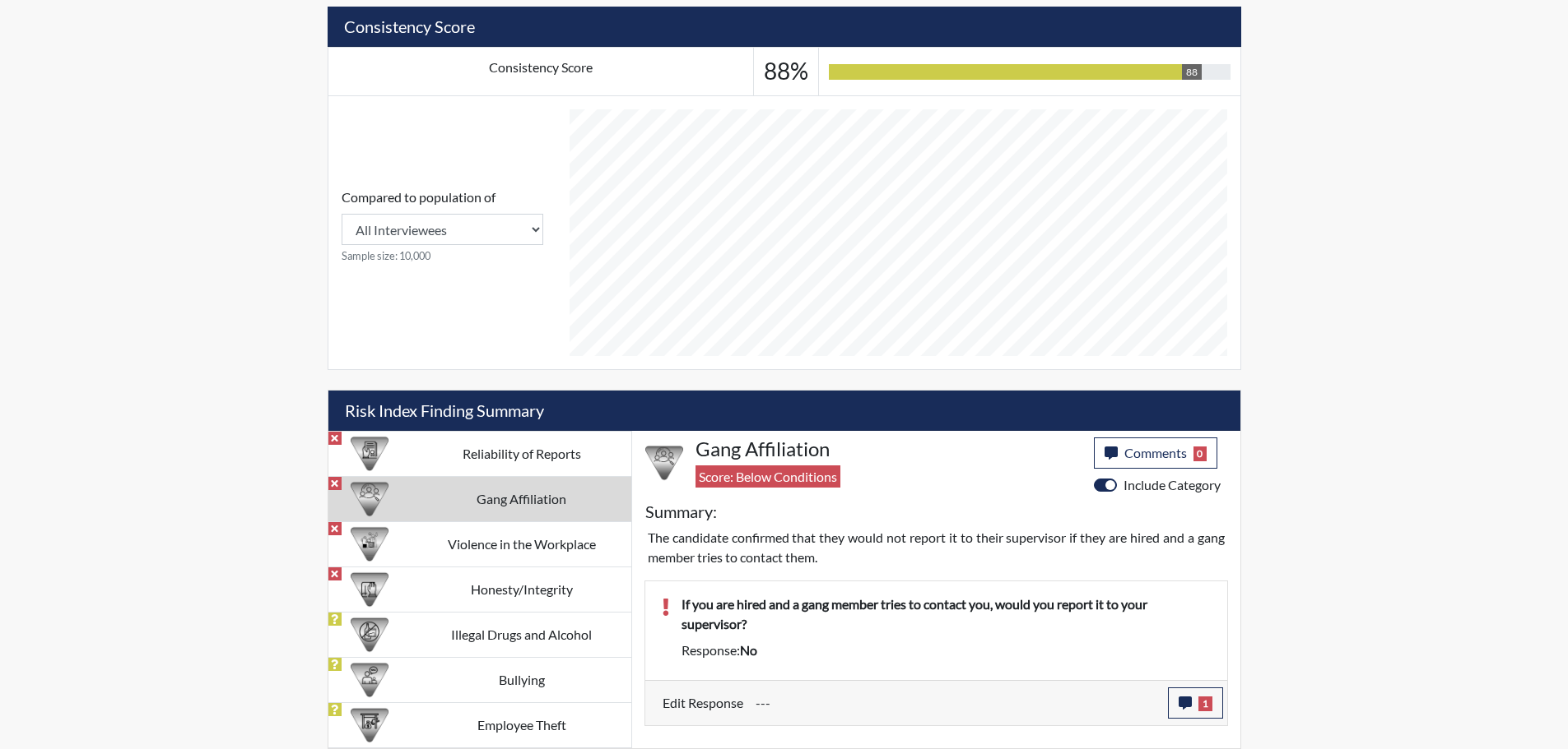
scroll to position [605, 0]
click at [538, 539] on td "Violence in the Workplace" at bounding box center [520, 543] width 219 height 45
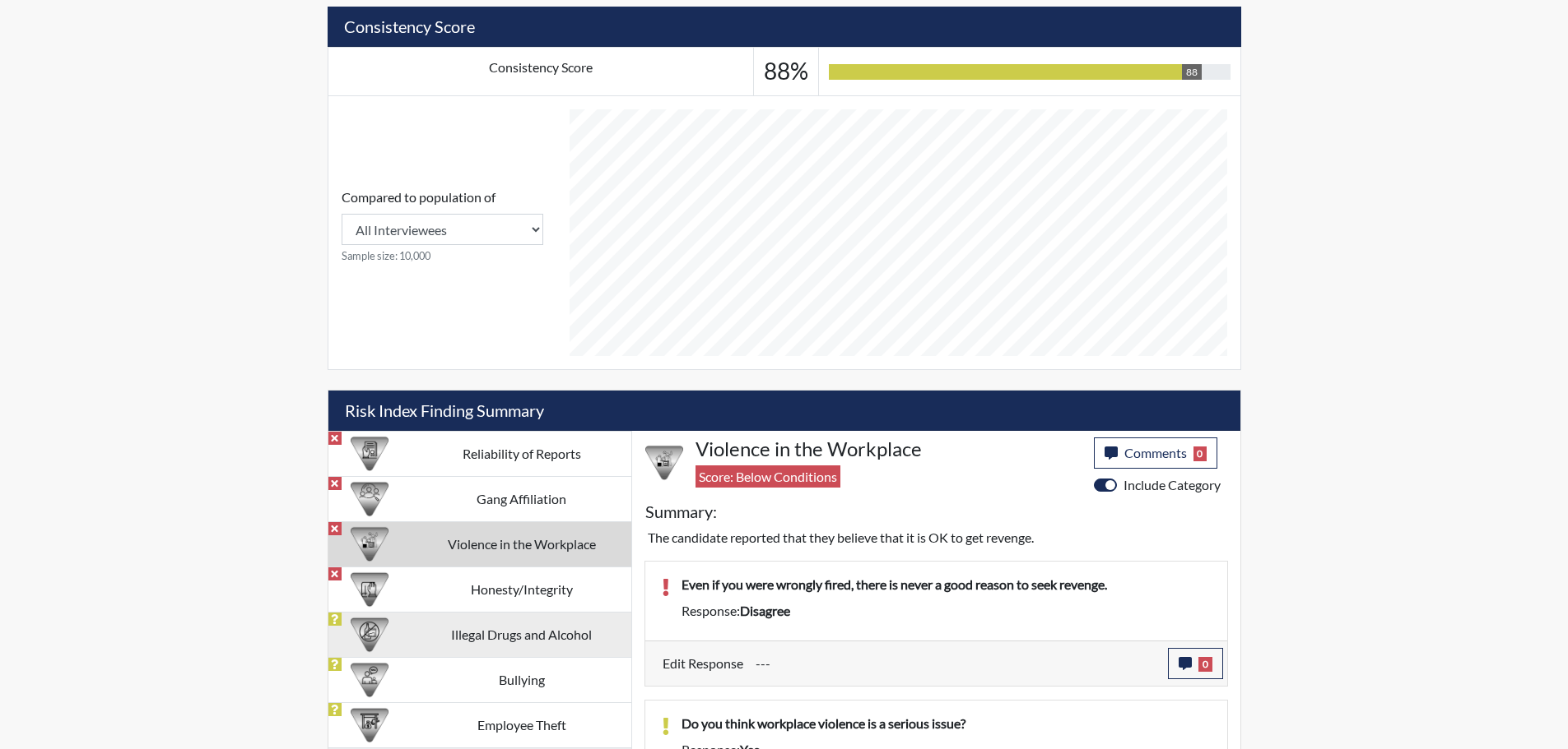
scroll to position [717, 0]
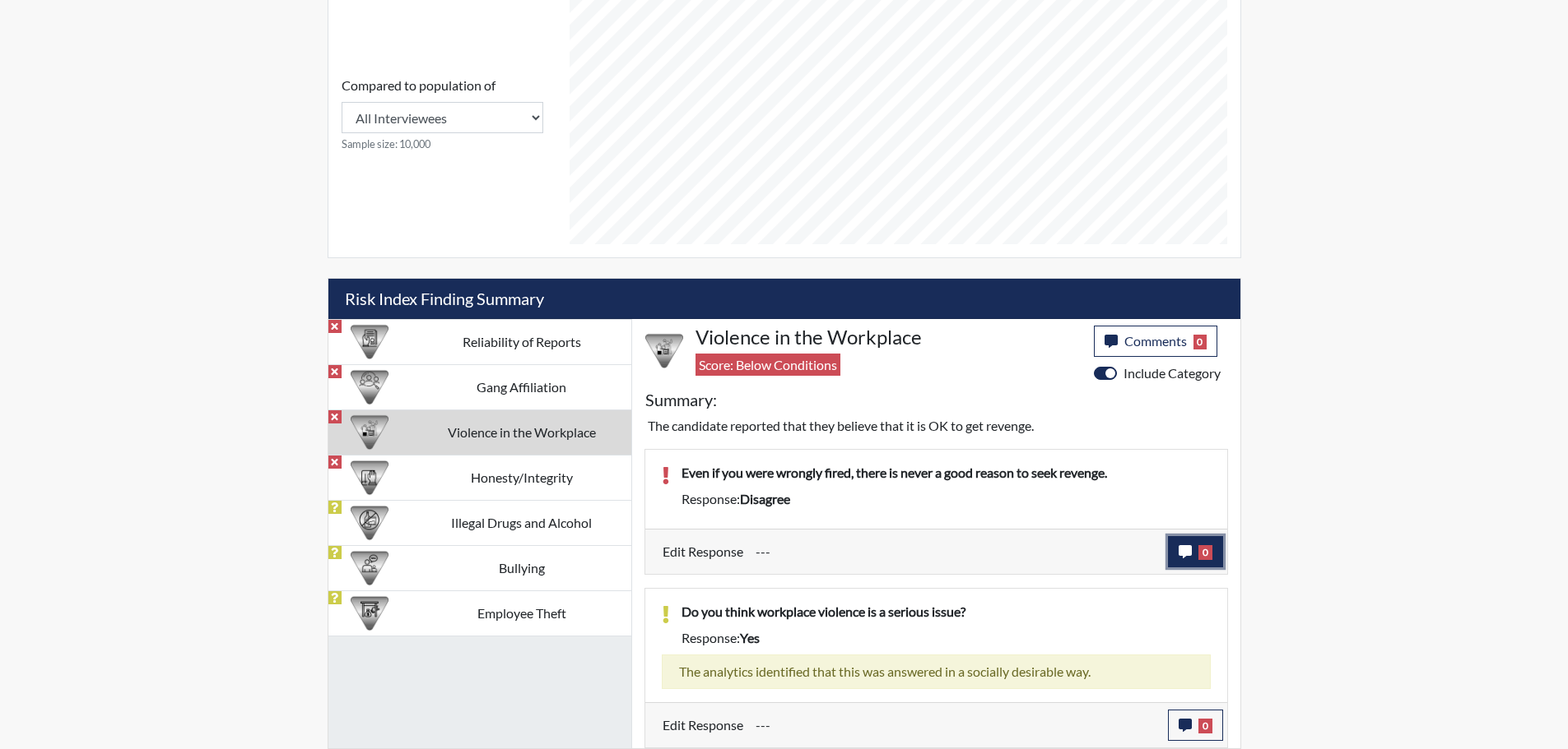
click at [1201, 551] on span "0" at bounding box center [1205, 552] width 14 height 14
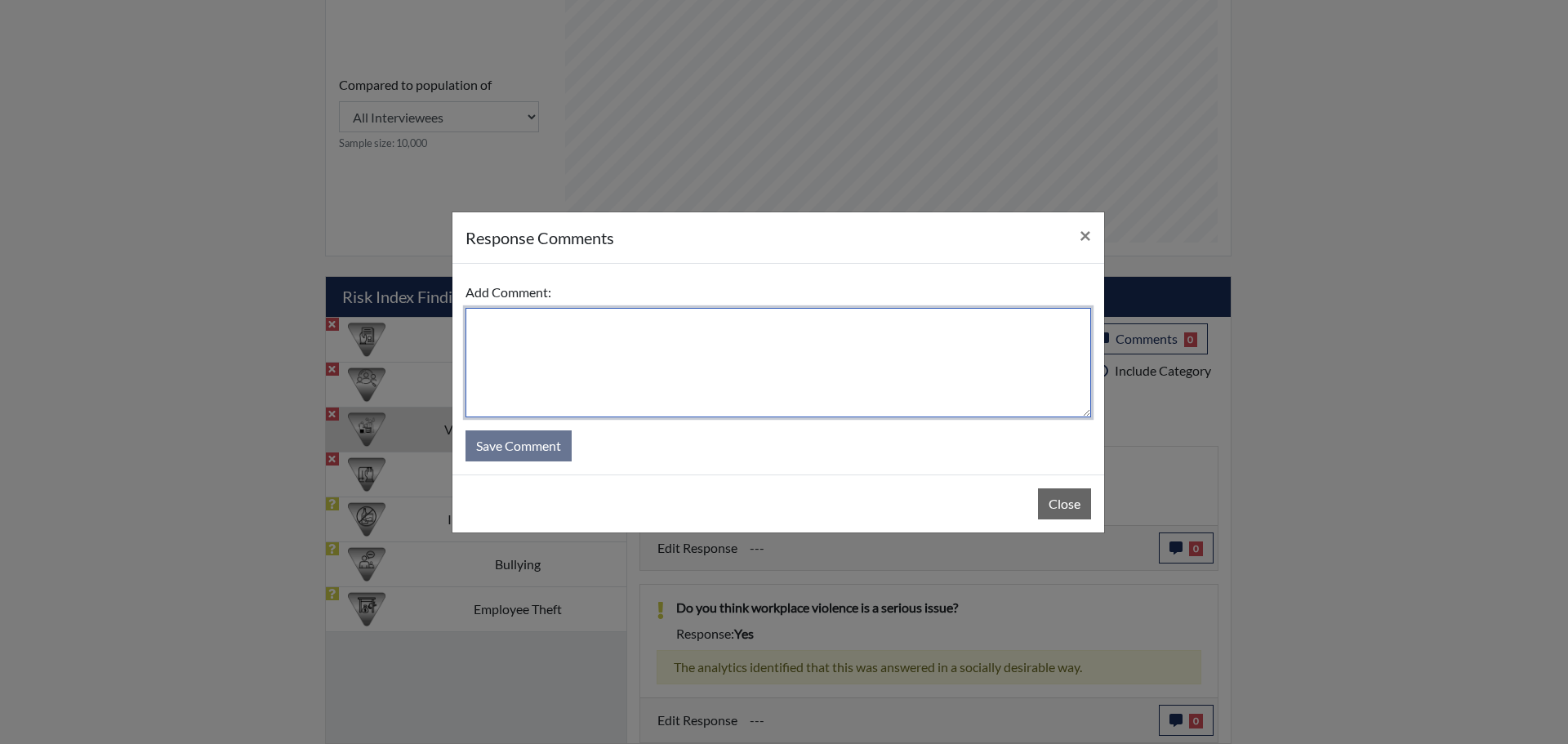
click at [576, 321] on textarea at bounding box center [778, 362] width 626 height 109
type textarea "applicant stated she "agree" and she misunderstood the question"
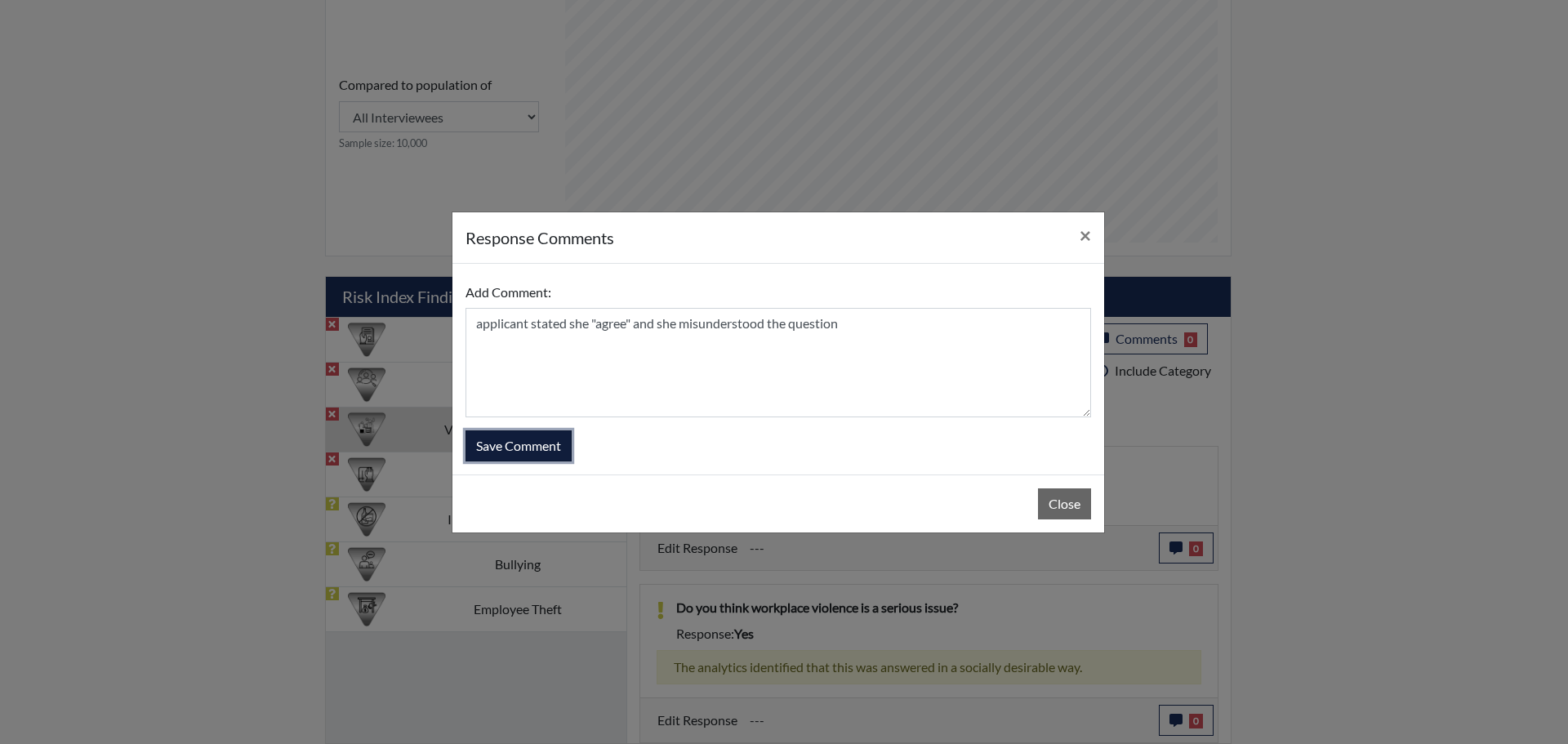
click at [552, 447] on button "Save Comment" at bounding box center [519, 445] width 107 height 31
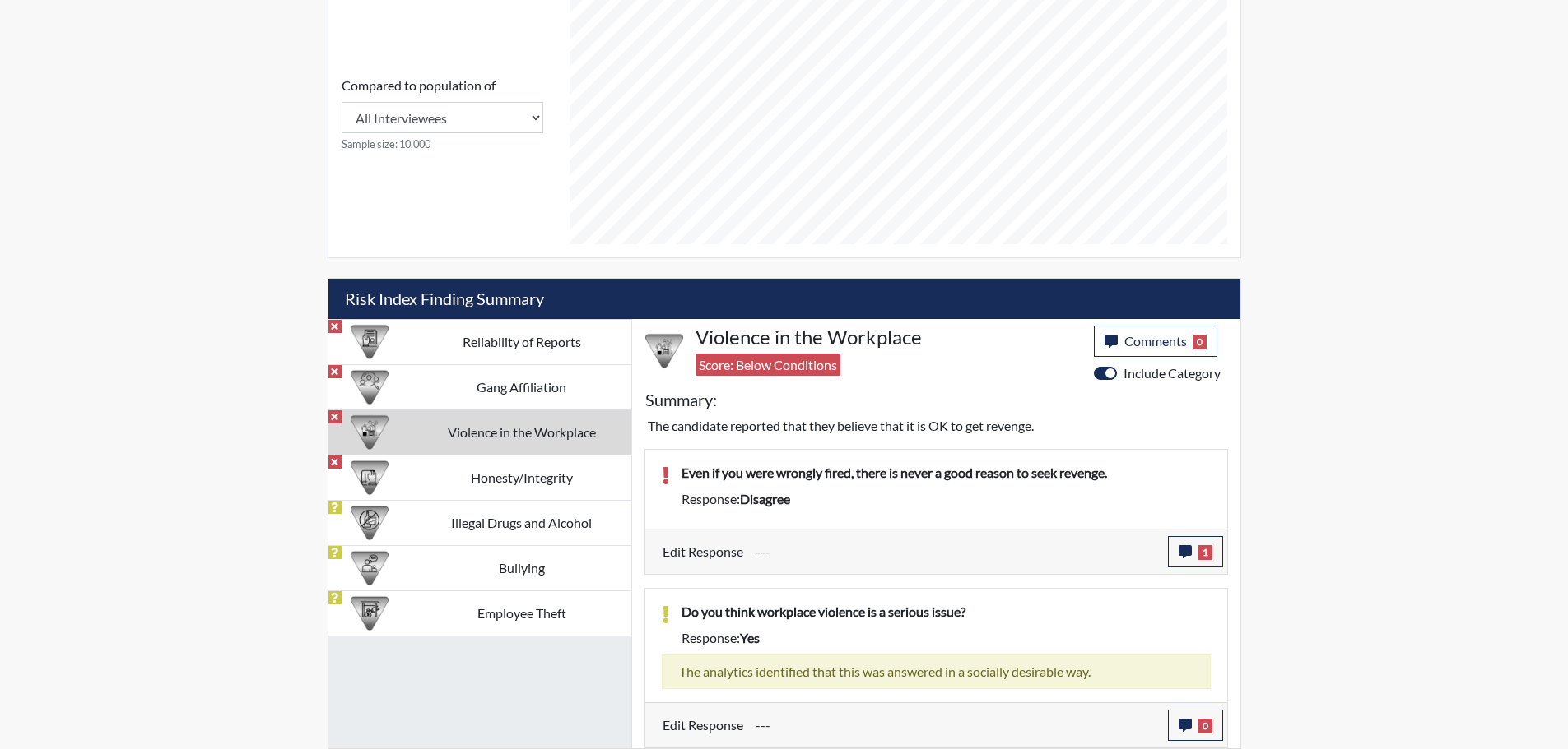
scroll to position [273, 683]
click at [554, 474] on td "Honesty/Integrity" at bounding box center [520, 477] width 219 height 45
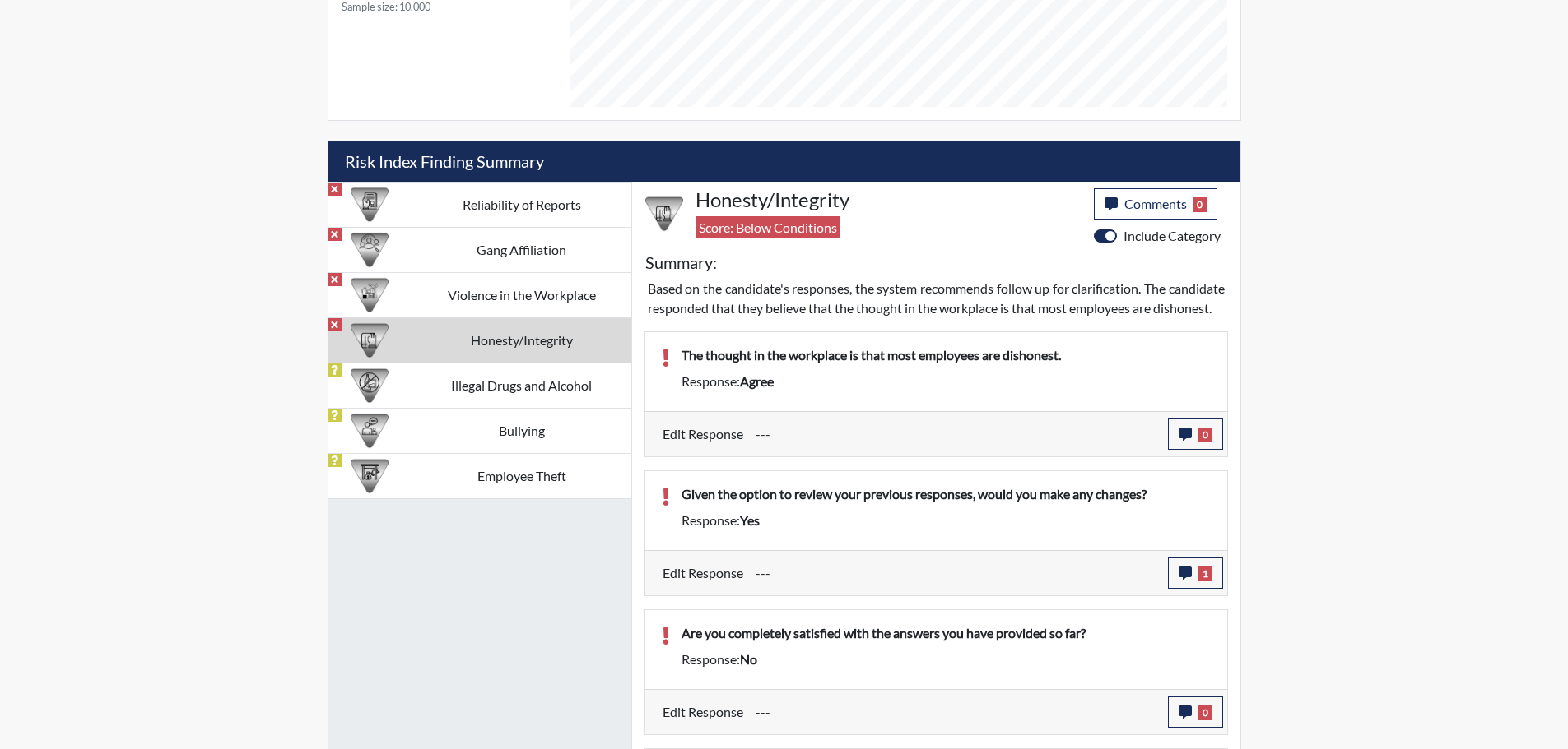
scroll to position [917, 0]
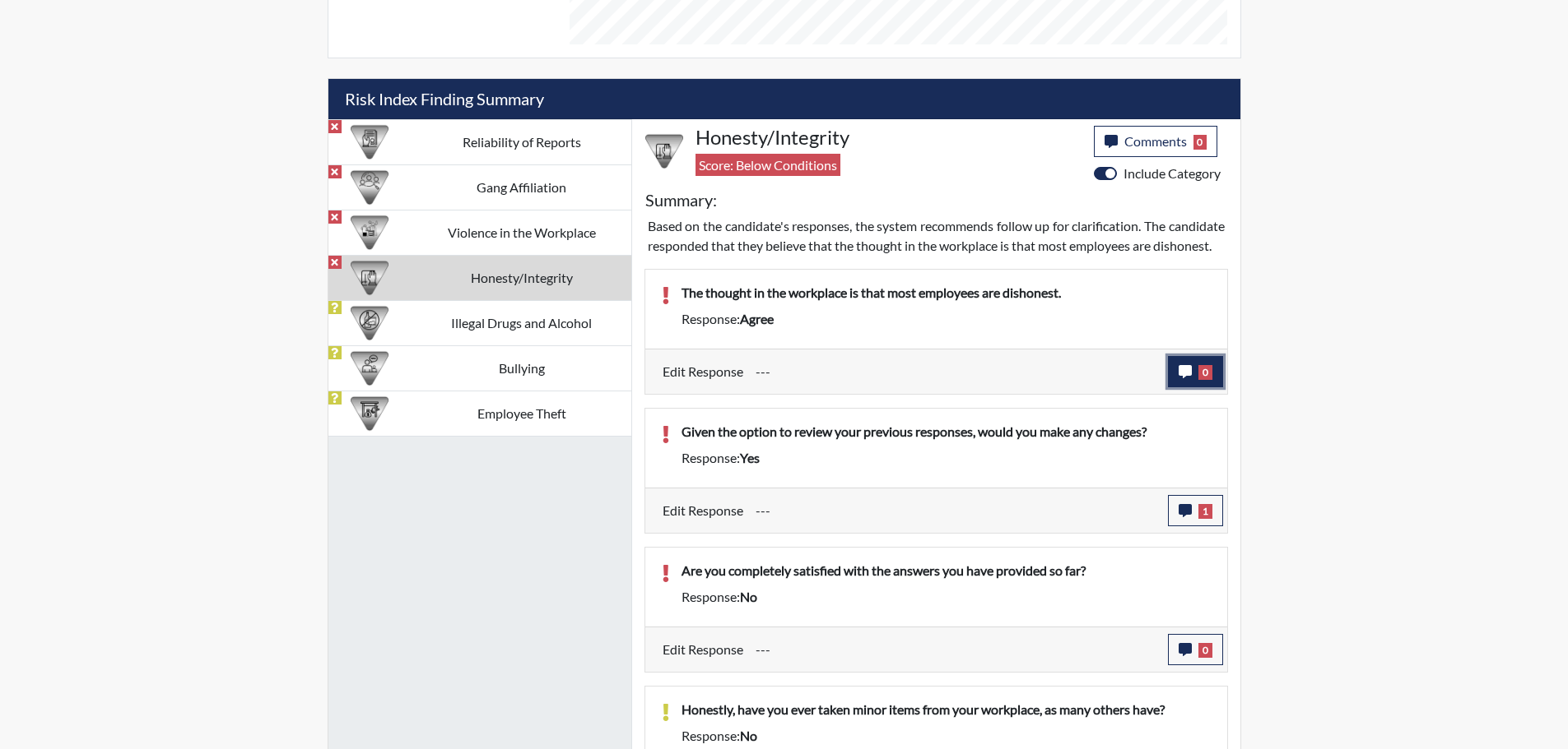
click at [1194, 387] on button "0" at bounding box center [1195, 372] width 56 height 32
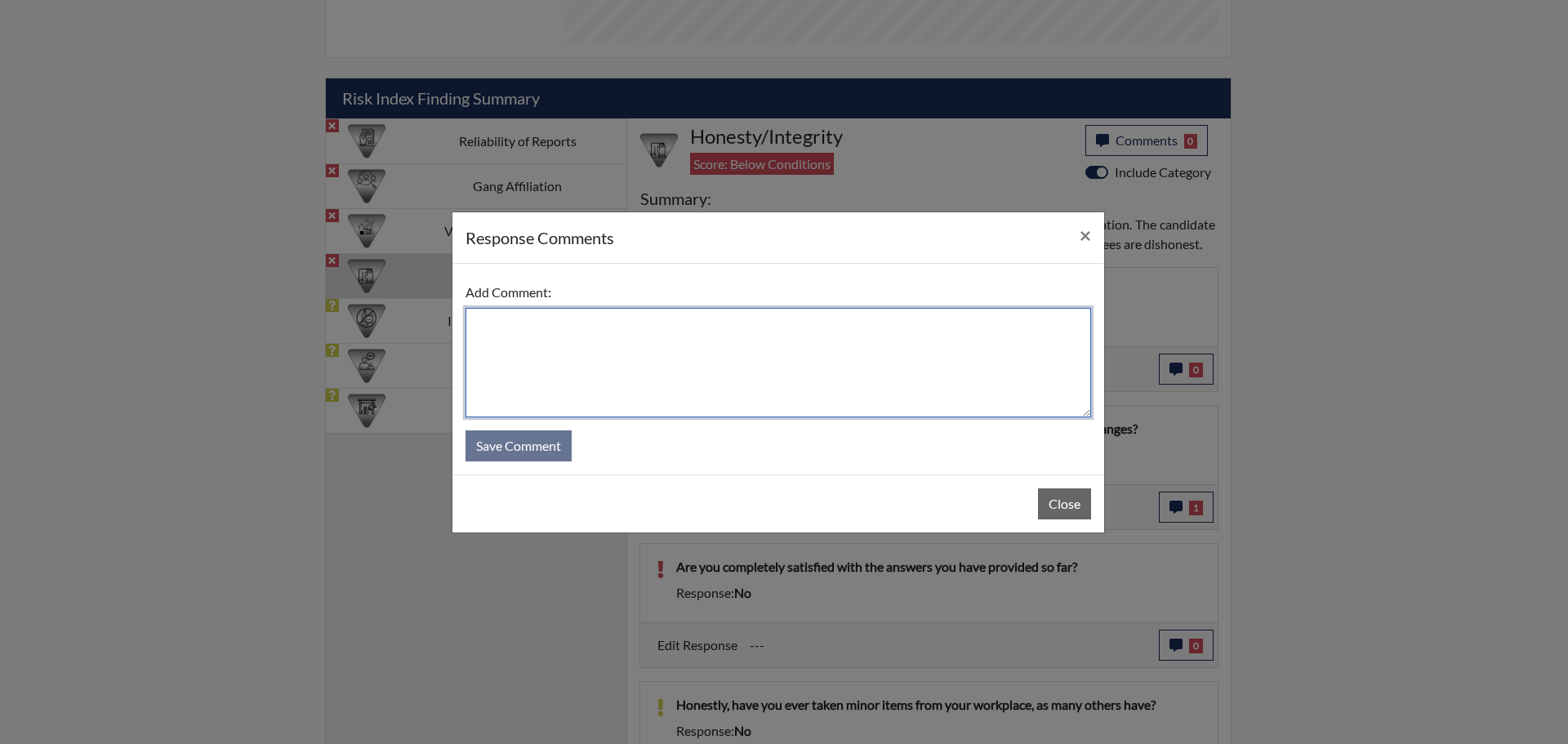
click at [791, 321] on textarea at bounding box center [778, 362] width 626 height 109
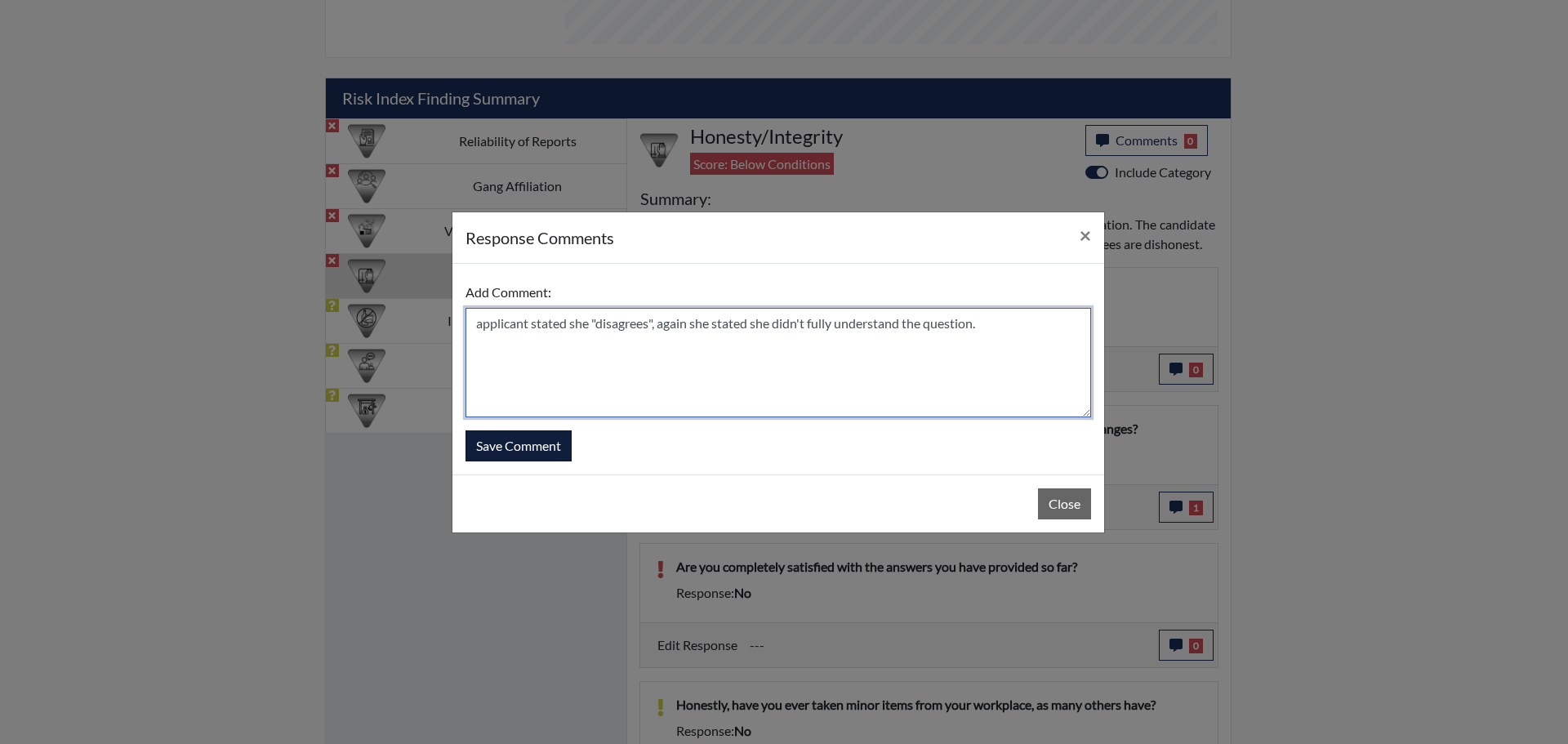
type textarea "applicant stated she "disagrees", again she stated she didn't fully understand …"
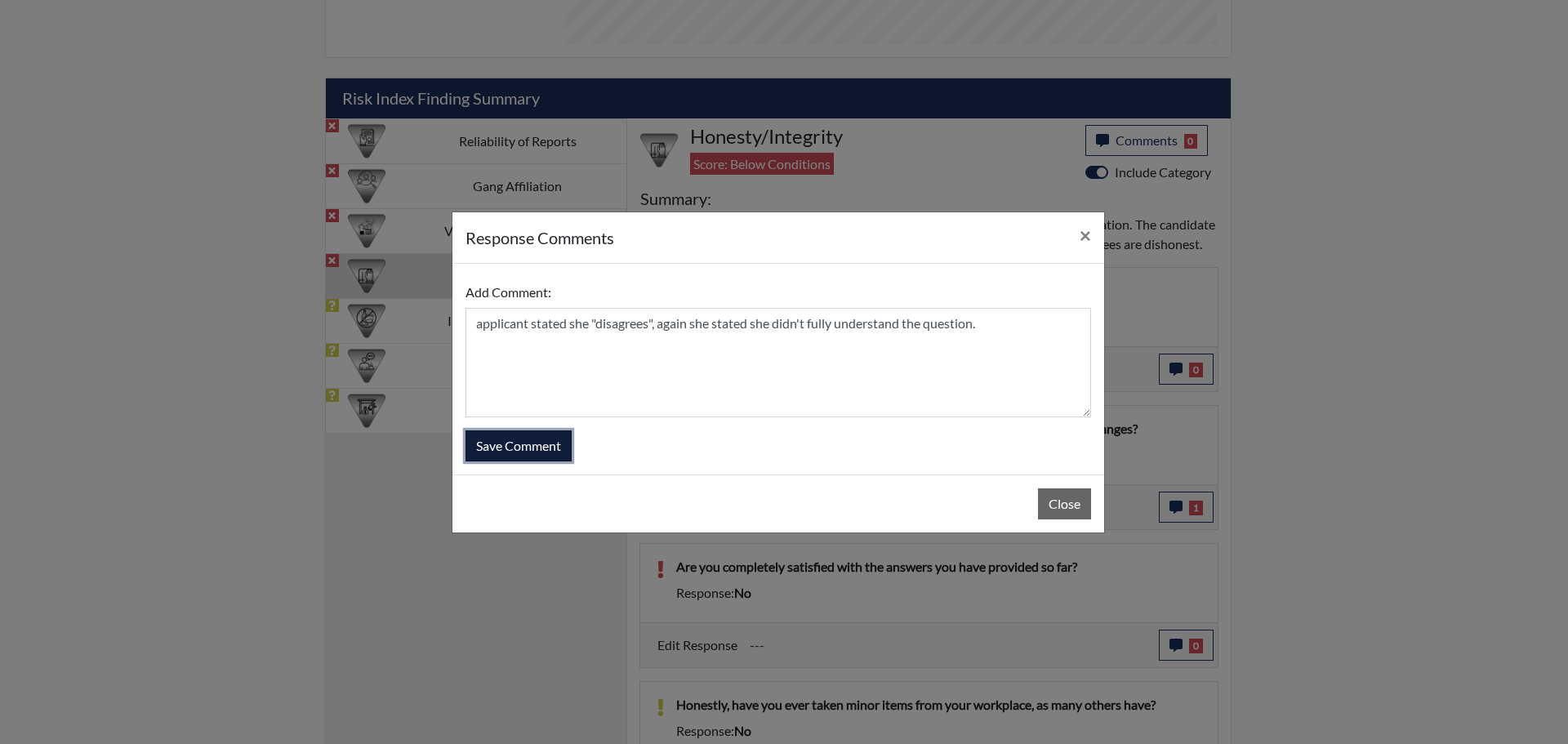
click at [534, 451] on button "Save Comment" at bounding box center [519, 445] width 107 height 31
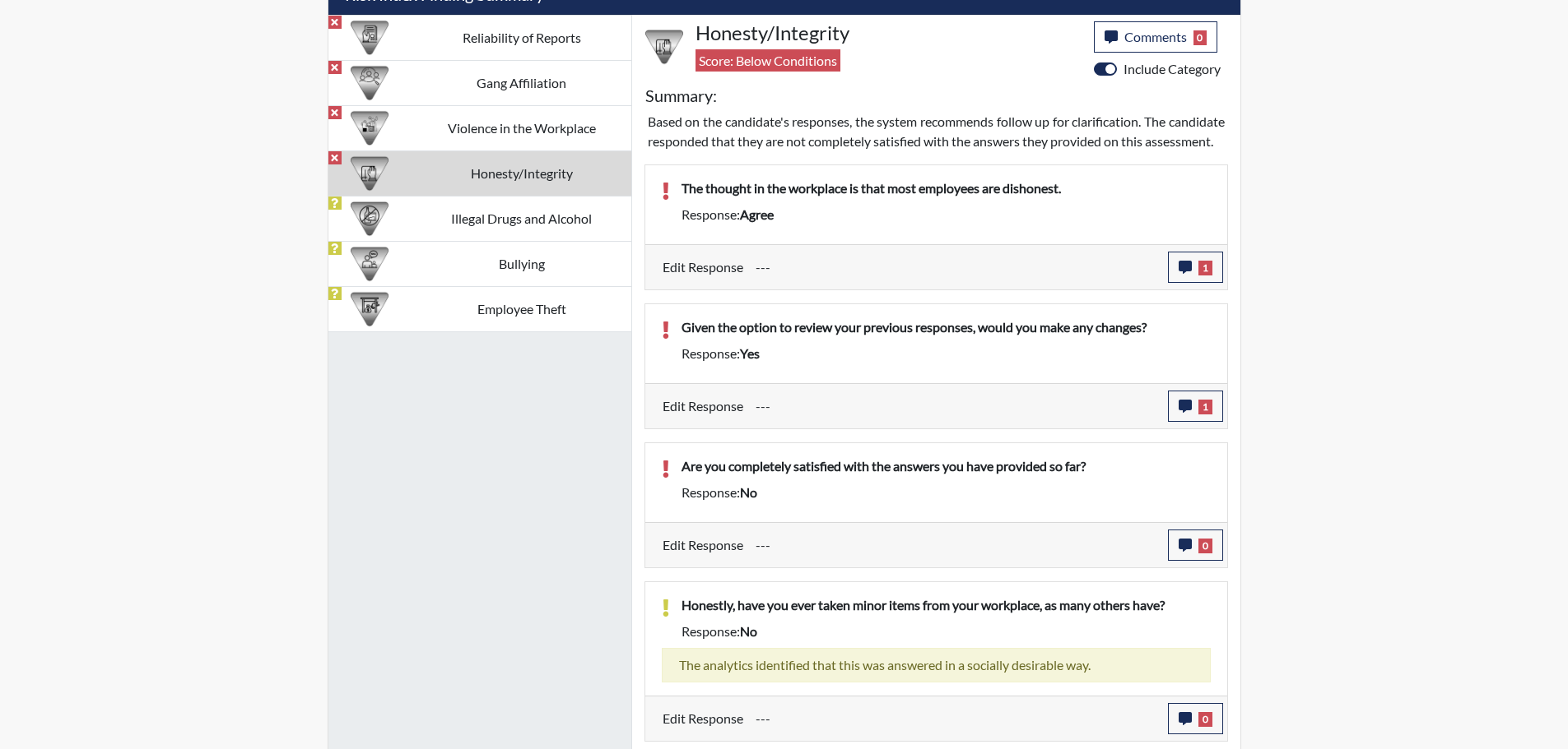
scroll to position [1164, 0]
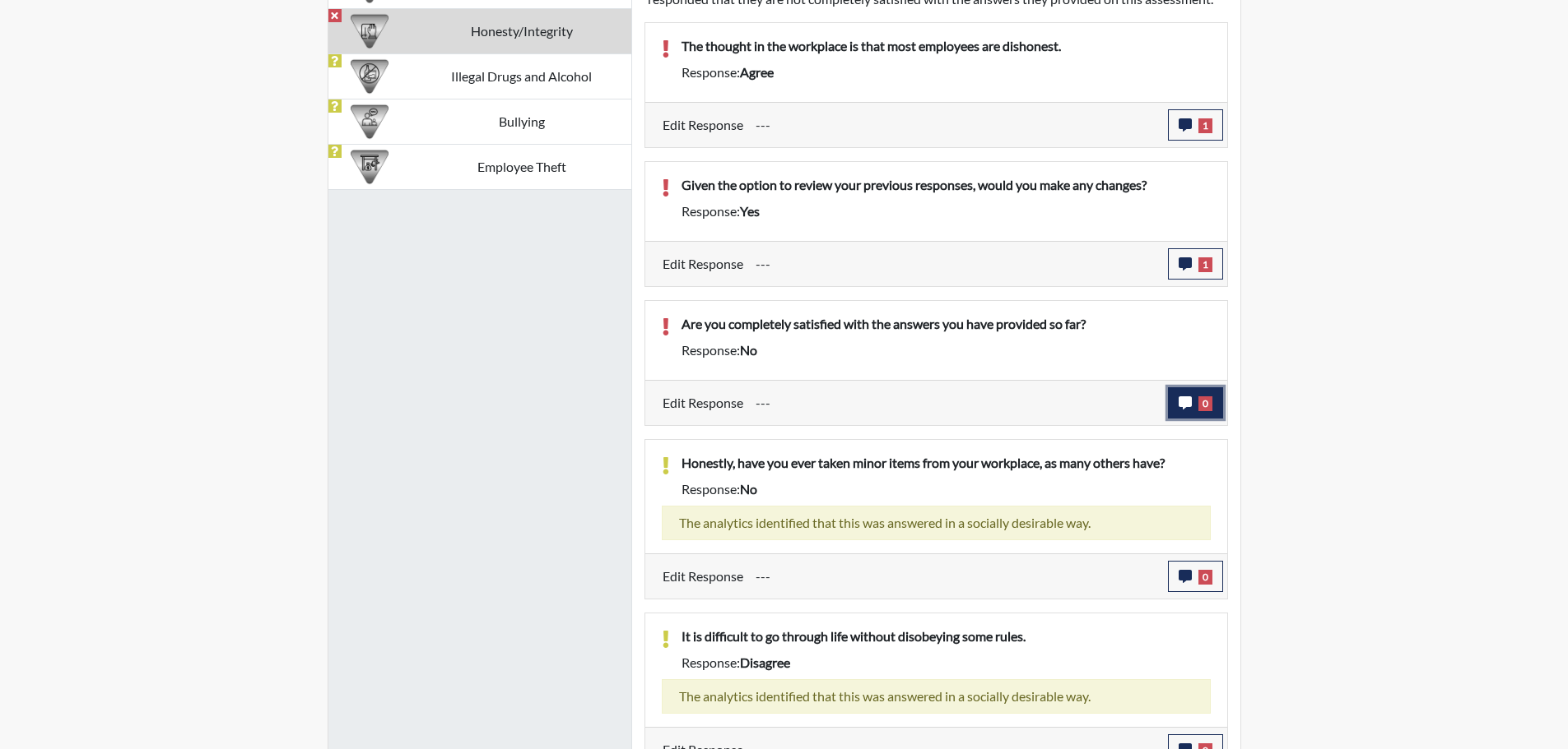
click at [1190, 410] on icon "button" at bounding box center [1185, 403] width 13 height 13
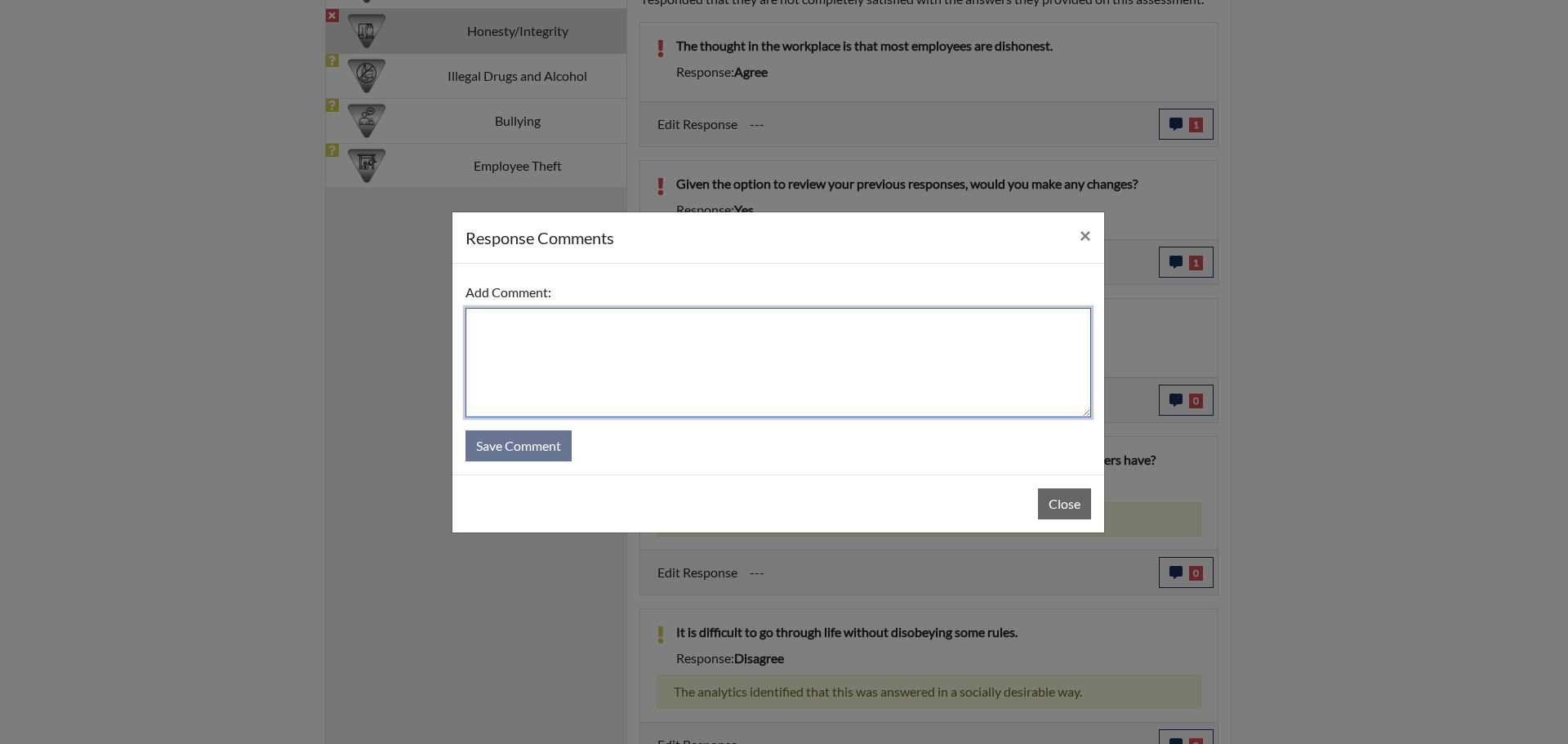
click at [656, 317] on textarea at bounding box center [778, 362] width 626 height 109
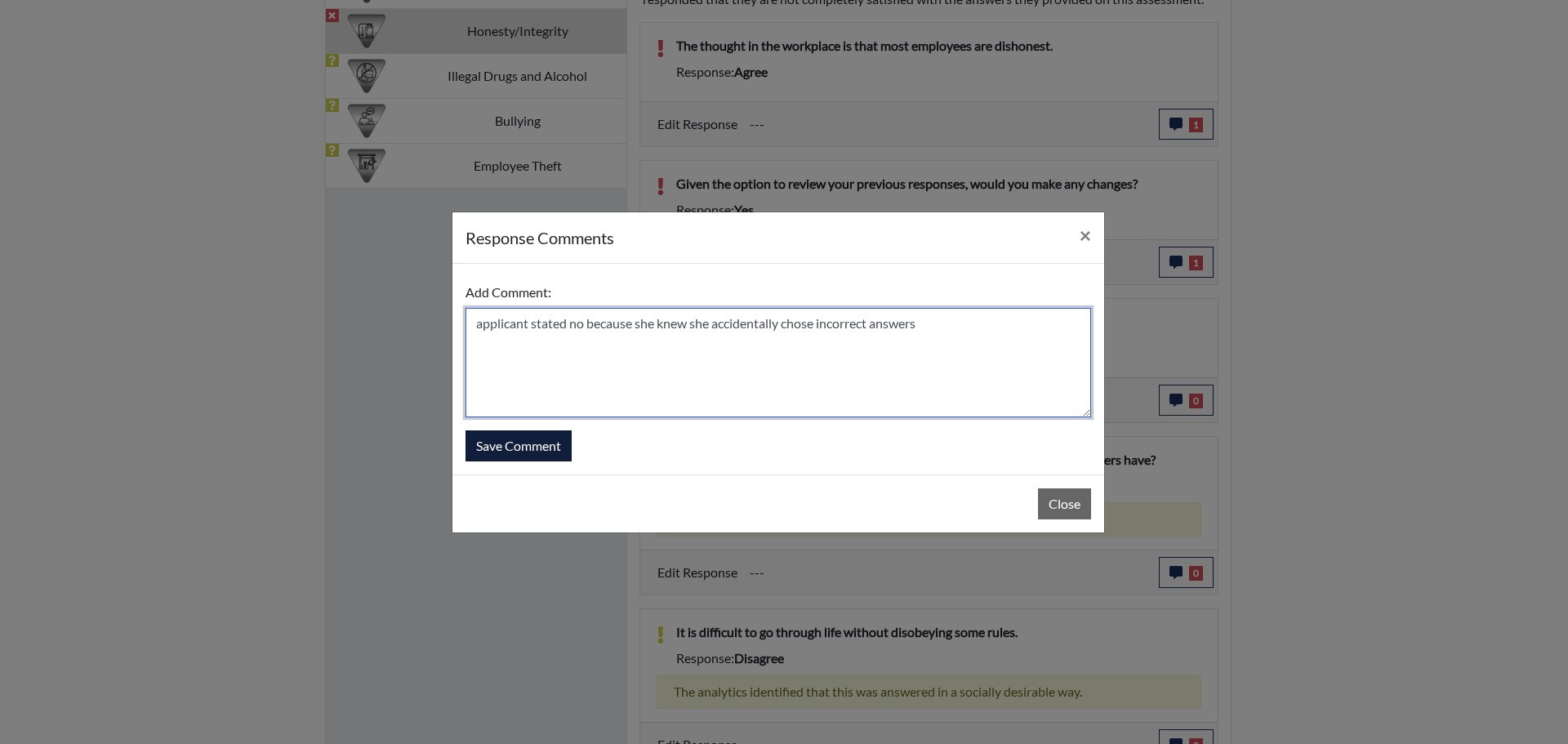
type textarea "applicant stated no because she knew she accidentally chose incorrect answers"
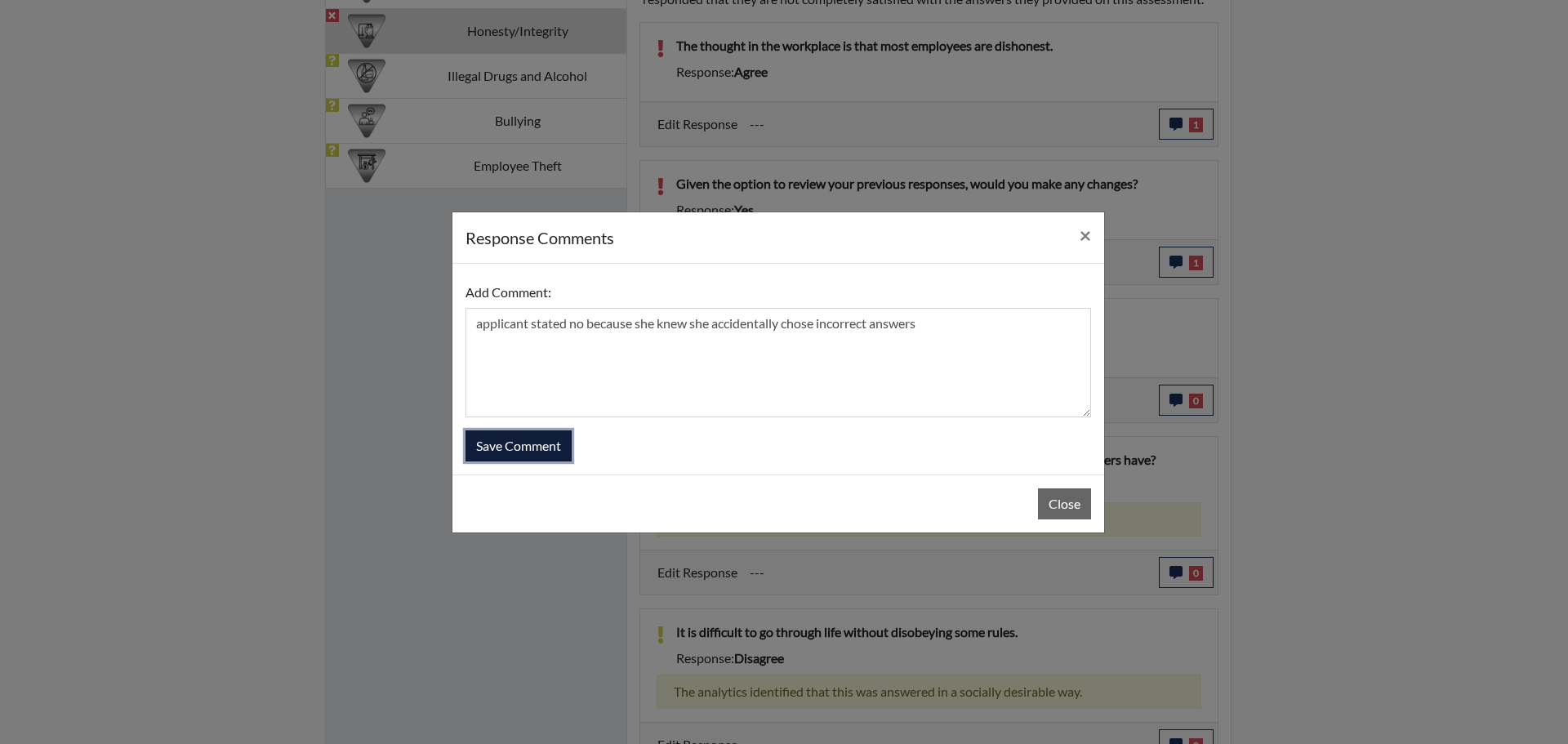
click at [508, 444] on button "Save Comment" at bounding box center [519, 445] width 107 height 31
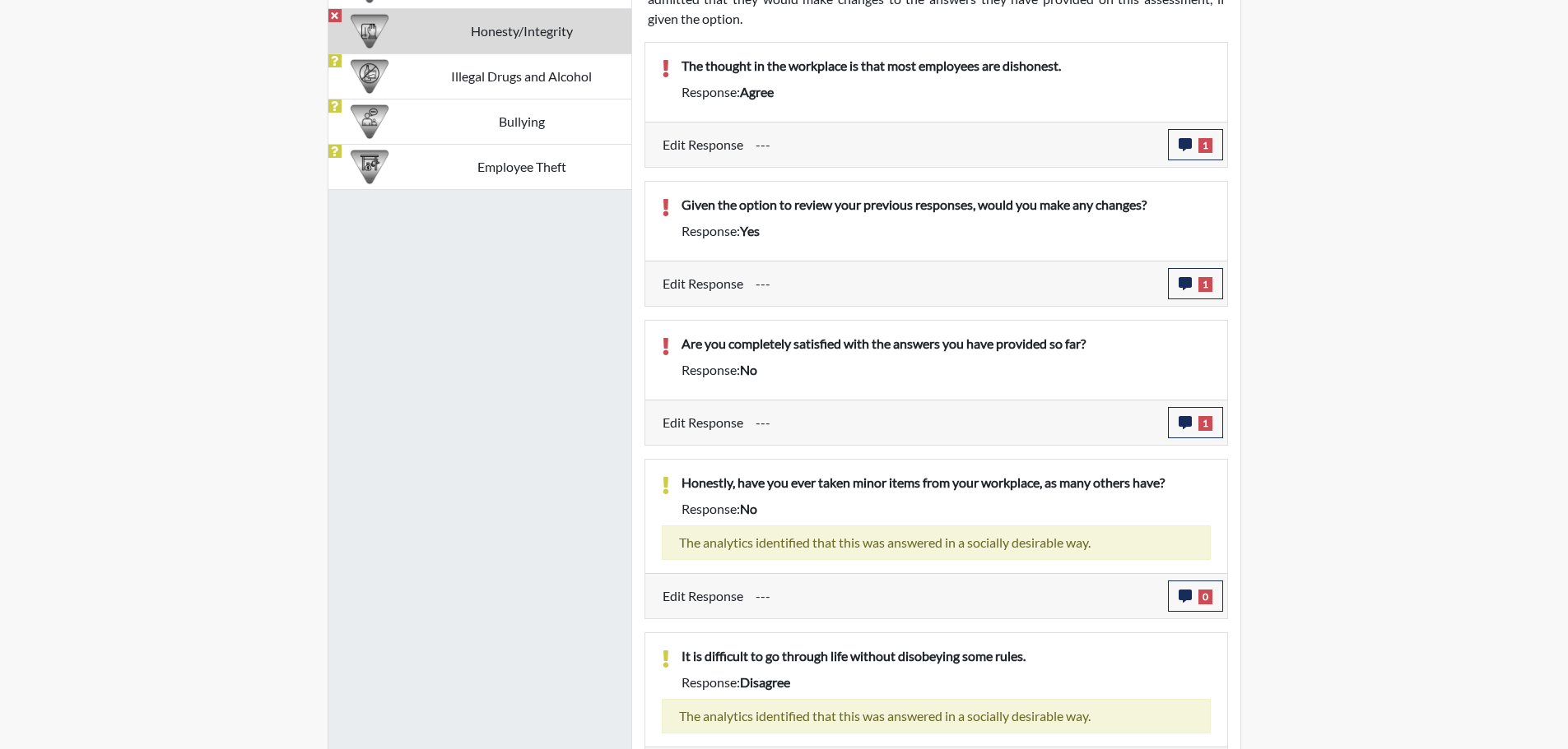
scroll to position [273, 683]
